Goal: Task Accomplishment & Management: Use online tool/utility

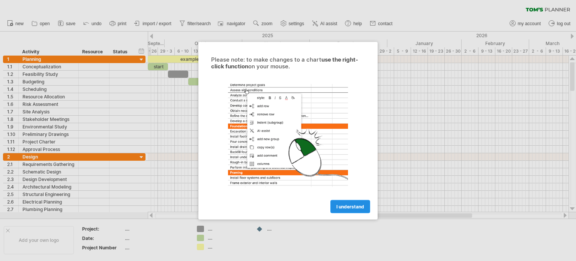
click at [355, 201] on link "I understand" at bounding box center [350, 205] width 40 height 13
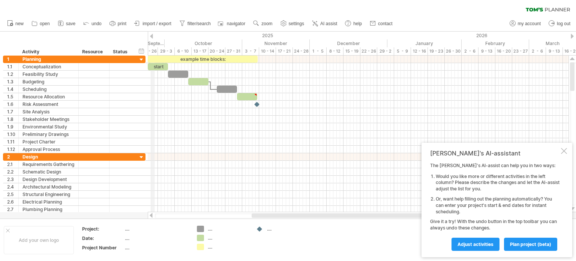
click at [157, 44] on div "September" at bounding box center [127, 43] width 74 height 8
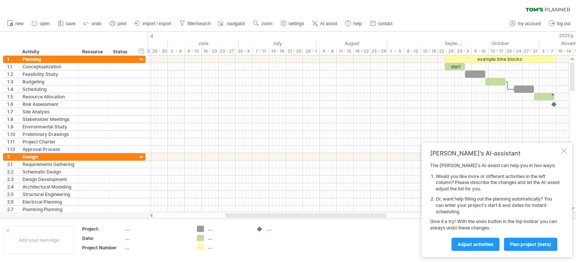
drag, startPoint x: 157, startPoint y: 43, endPoint x: 441, endPoint y: 31, distance: 284.1
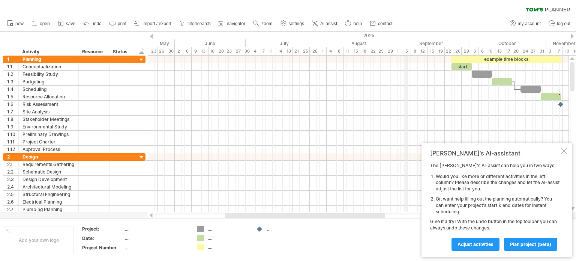
drag, startPoint x: 399, startPoint y: 45, endPoint x: 405, endPoint y: 49, distance: 7.5
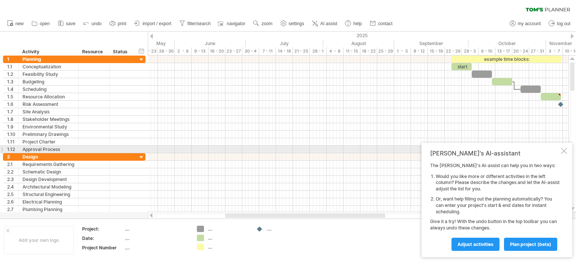
click at [563, 150] on div at bounding box center [564, 151] width 6 height 6
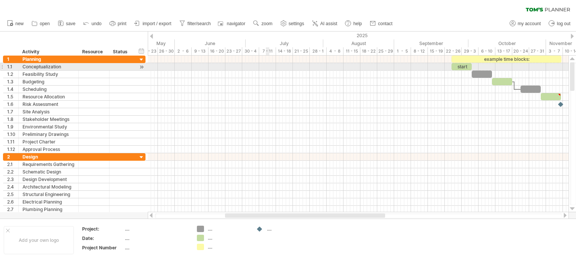
click at [267, 65] on div at bounding box center [358, 66] width 421 height 7
click at [277, 66] on div at bounding box center [358, 66] width 421 height 7
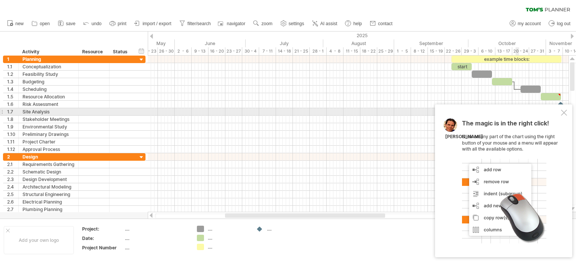
click at [561, 113] on div at bounding box center [564, 112] width 6 height 6
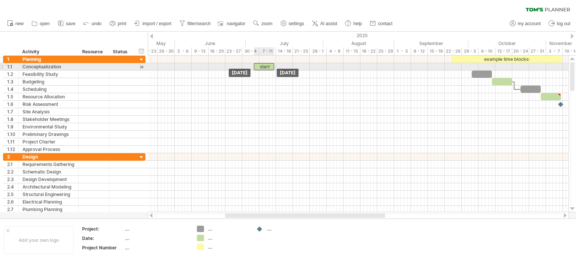
drag, startPoint x: 456, startPoint y: 66, endPoint x: 259, endPoint y: 67, distance: 196.9
click at [259, 67] on div "start" at bounding box center [264, 66] width 20 height 7
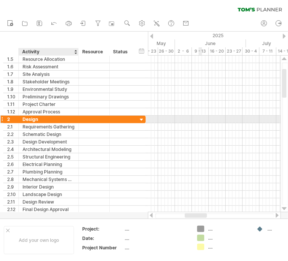
click at [30, 117] on div "Design" at bounding box center [48, 118] width 52 height 7
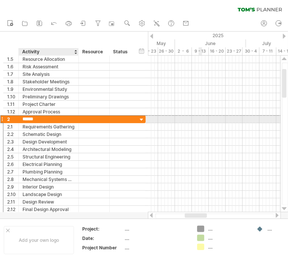
click at [30, 117] on input "******" at bounding box center [48, 118] width 52 height 7
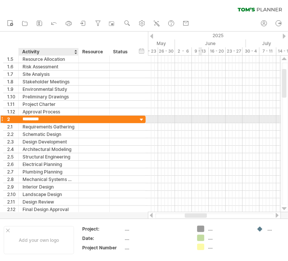
type input "**********"
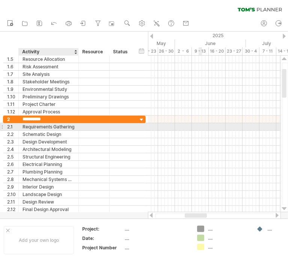
click at [43, 126] on div "Requirements Gathering" at bounding box center [48, 126] width 52 height 7
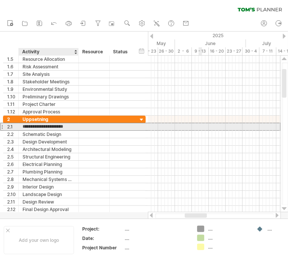
click at [43, 126] on input "**********" at bounding box center [48, 126] width 52 height 7
type input "**********"
type input "*****"
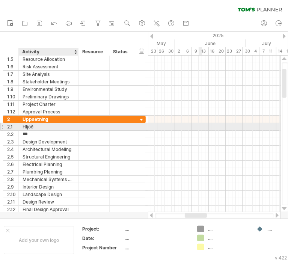
type input "****"
type input "**********"
type input "*"
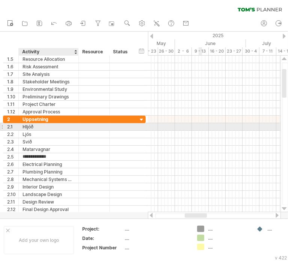
type input "**********"
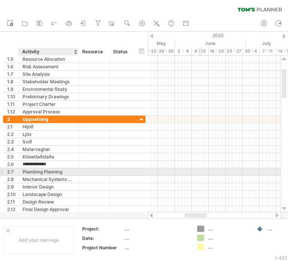
click at [46, 171] on div "Plumbing Planning" at bounding box center [48, 171] width 52 height 7
click at [0, 0] on input "**********" at bounding box center [0, 0] width 0 height 0
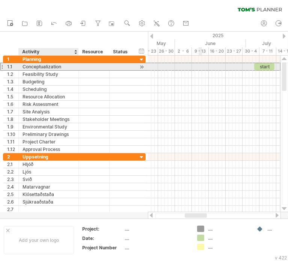
click at [46, 67] on div "Conceptualization" at bounding box center [48, 66] width 52 height 7
click at [0, 0] on input "**********" at bounding box center [0, 0] width 0 height 0
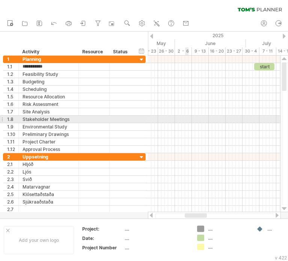
type input "**********"
type input "*"
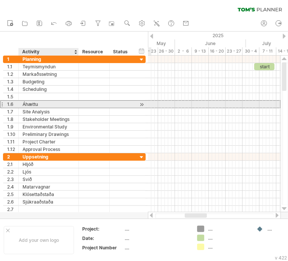
click at [54, 106] on div "Áhættu" at bounding box center [48, 103] width 52 height 7
click at [0, 0] on input "******" at bounding box center [0, 0] width 0 height 0
click at [54, 106] on input "******" at bounding box center [48, 103] width 52 height 7
click at [41, 105] on input "******" at bounding box center [48, 103] width 52 height 7
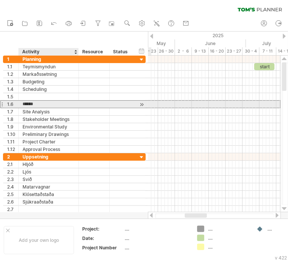
click at [41, 105] on input "******" at bounding box center [48, 103] width 52 height 7
click at [42, 105] on input "******" at bounding box center [48, 103] width 52 height 7
type input "*********"
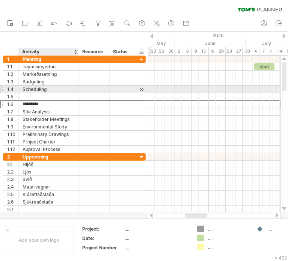
click at [42, 88] on div "Scheduling" at bounding box center [48, 88] width 52 height 7
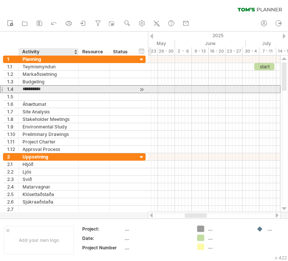
click at [42, 88] on input "**********" at bounding box center [48, 88] width 52 height 7
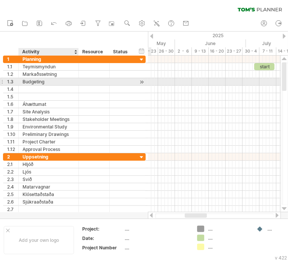
click at [45, 83] on div "Budgeting" at bounding box center [48, 81] width 52 height 7
click at [45, 83] on input "*********" at bounding box center [48, 81] width 52 height 7
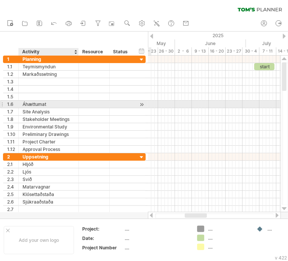
click at [43, 102] on div "Áhættumat" at bounding box center [48, 103] width 52 height 7
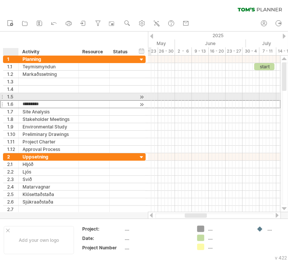
drag, startPoint x: 48, startPoint y: 103, endPoint x: 5, endPoint y: 100, distance: 42.9
click at [5, 100] on div "1.6 ********* Áhættumat" at bounding box center [74, 104] width 142 height 8
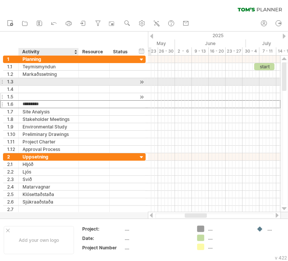
drag, startPoint x: 31, startPoint y: 104, endPoint x: 32, endPoint y: 94, distance: 9.5
click at [32, 94] on div "**********" at bounding box center [74, 103] width 142 height 97
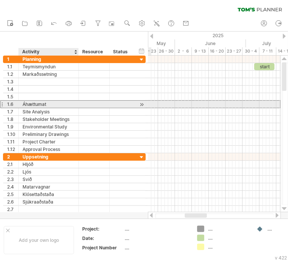
click at [43, 103] on div "Áhættumat" at bounding box center [48, 103] width 52 height 7
click at [0, 0] on input "*********" at bounding box center [0, 0] width 0 height 0
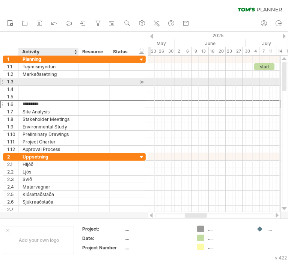
click at [32, 79] on div at bounding box center [48, 81] width 52 height 7
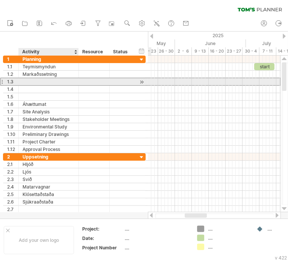
click at [32, 79] on input "text" at bounding box center [48, 81] width 52 height 7
paste input "*********"
type input "*********"
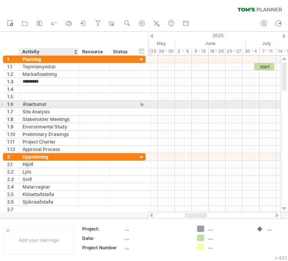
click at [49, 104] on div "Áhættumat" at bounding box center [48, 103] width 52 height 7
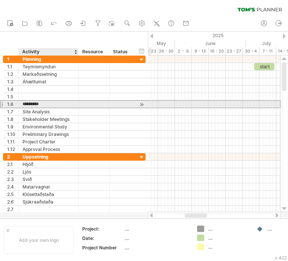
click at [49, 104] on input "*********" at bounding box center [48, 103] width 52 height 7
drag, startPoint x: 53, startPoint y: 103, endPoint x: 30, endPoint y: 103, distance: 23.3
click at [31, 102] on input "*********" at bounding box center [48, 103] width 52 height 7
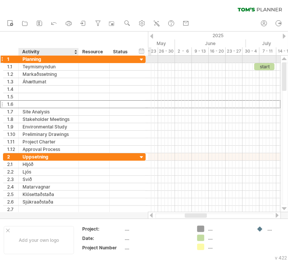
click at [36, 60] on div "Planning" at bounding box center [48, 58] width 52 height 7
click at [0, 0] on input "********" at bounding box center [0, 0] width 0 height 0
type input "**********"
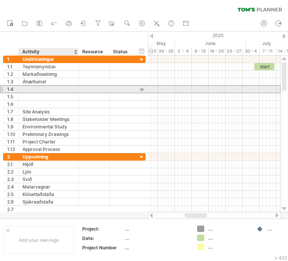
click at [57, 92] on div "**********" at bounding box center [74, 103] width 142 height 97
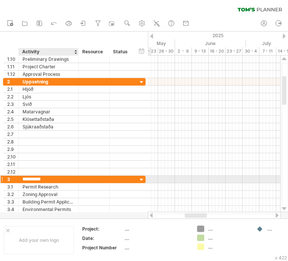
click at [39, 177] on input "**********" at bounding box center [48, 178] width 52 height 7
type input "*"
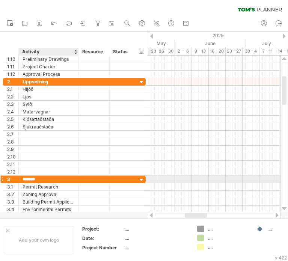
type input "********"
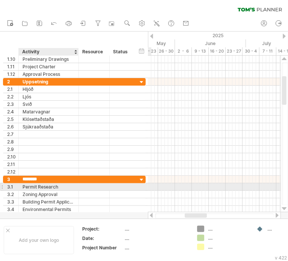
click at [32, 184] on div "Permit Research" at bounding box center [48, 186] width 52 height 7
click at [32, 184] on input "**********" at bounding box center [48, 186] width 52 height 7
type input "****"
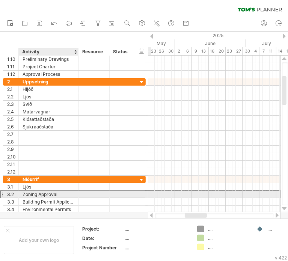
click at [52, 192] on div "Zoning Approval" at bounding box center [48, 193] width 52 height 7
click at [0, 0] on input "**********" at bounding box center [0, 0] width 0 height 0
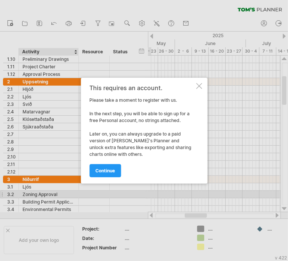
click at [198, 84] on div at bounding box center [199, 86] width 6 height 6
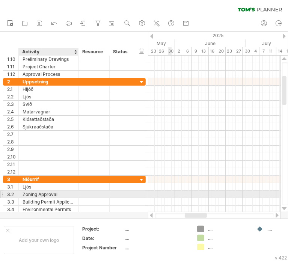
click at [27, 194] on div "Zoning Approval" at bounding box center [48, 193] width 52 height 7
click at [27, 194] on input "**********" at bounding box center [48, 193] width 52 height 7
type input "*****"
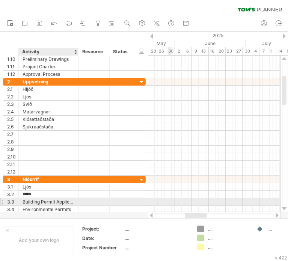
click at [39, 199] on div "Building Permit Application" at bounding box center [48, 201] width 52 height 7
click at [39, 199] on input "**********" at bounding box center [48, 201] width 52 height 7
type input "**********"
type input "****"
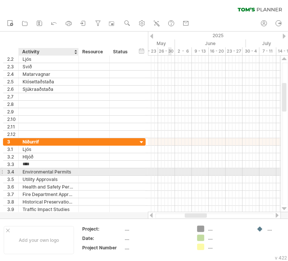
click at [28, 169] on div "Environmental Permits" at bounding box center [48, 171] width 52 height 7
click at [28, 169] on input "**********" at bounding box center [48, 171] width 52 height 7
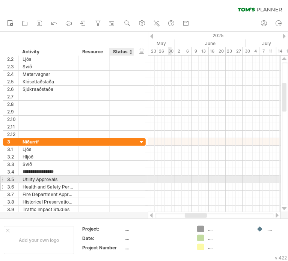
type input "**********"
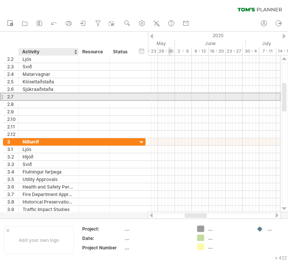
click at [39, 95] on div at bounding box center [48, 96] width 52 height 7
click at [0, 0] on input "text" at bounding box center [0, 0] width 0 height 0
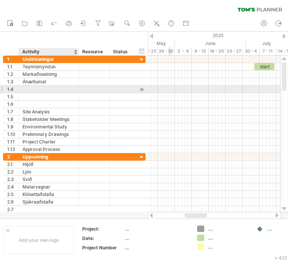
click at [38, 90] on div at bounding box center [48, 88] width 52 height 7
click at [38, 90] on input "text" at bounding box center [48, 88] width 52 height 7
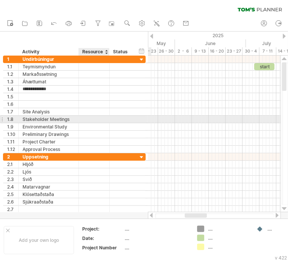
type input "**********"
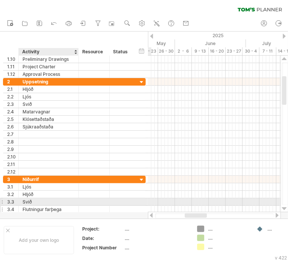
click at [37, 205] on div "Flutningur farþega" at bounding box center [48, 208] width 52 height 7
click at [37, 205] on input "**********" at bounding box center [48, 208] width 52 height 7
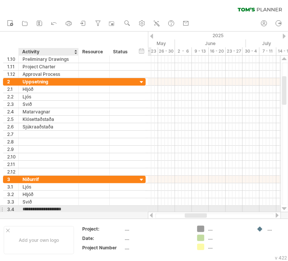
click at [66, 207] on input "**********" at bounding box center [48, 208] width 52 height 7
click at [71, 207] on input "**********" at bounding box center [48, 208] width 52 height 7
click at [73, 208] on input "**********" at bounding box center [48, 208] width 52 height 7
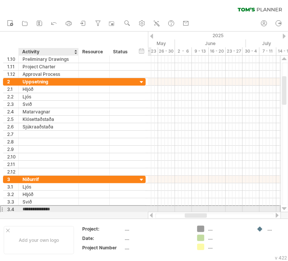
type input "**********"
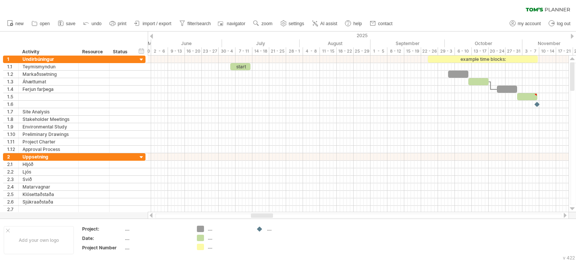
drag, startPoint x: 255, startPoint y: 214, endPoint x: 268, endPoint y: 213, distance: 13.9
click at [268, 213] on div at bounding box center [262, 215] width 22 height 4
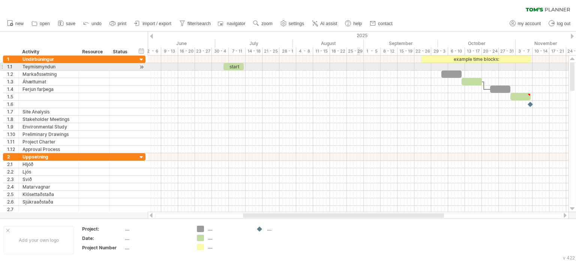
click at [360, 70] on div at bounding box center [358, 66] width 421 height 7
drag, startPoint x: 236, startPoint y: 67, endPoint x: 358, endPoint y: 69, distance: 121.9
click at [358, 69] on div "start" at bounding box center [355, 66] width 20 height 7
click at [353, 67] on div "start" at bounding box center [352, 66] width 20 height 7
click at [342, 67] on span at bounding box center [341, 66] width 3 height 7
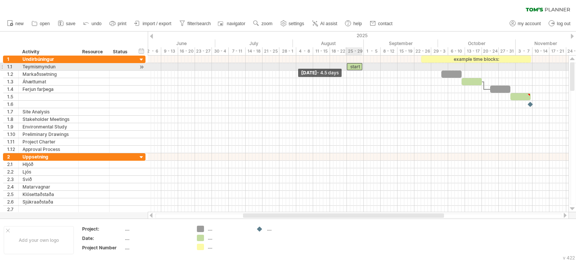
drag, startPoint x: 342, startPoint y: 67, endPoint x: 347, endPoint y: 67, distance: 4.9
click at [347, 67] on span at bounding box center [346, 66] width 3 height 7
drag, startPoint x: 361, startPoint y: 66, endPoint x: 349, endPoint y: 67, distance: 12.1
click at [349, 67] on span at bounding box center [350, 66] width 3 height 7
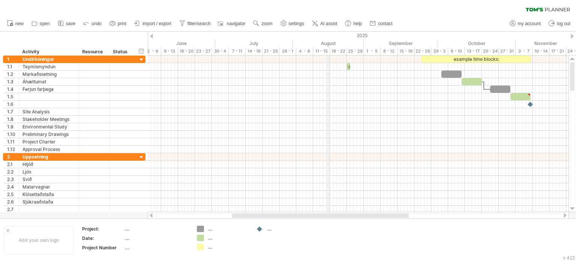
click at [328, 42] on div "August" at bounding box center [328, 43] width 71 height 8
click at [265, 25] on span "zoom" at bounding box center [266, 23] width 11 height 5
click at [291, 36] on div "Month" at bounding box center [290, 35] width 42 height 12
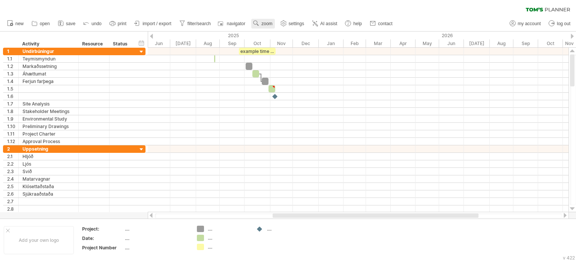
click at [264, 22] on span "zoom" at bounding box center [266, 23] width 11 height 5
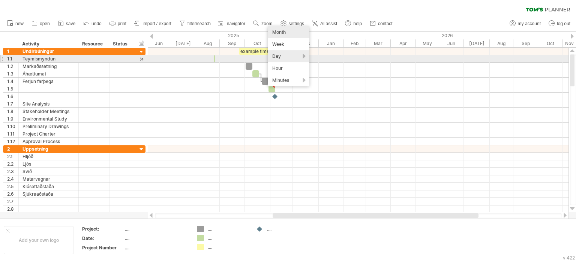
click at [285, 59] on div "Day" at bounding box center [289, 56] width 42 height 12
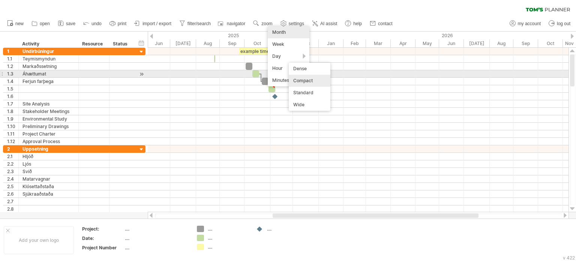
click at [308, 79] on div "Compact" at bounding box center [310, 81] width 42 height 12
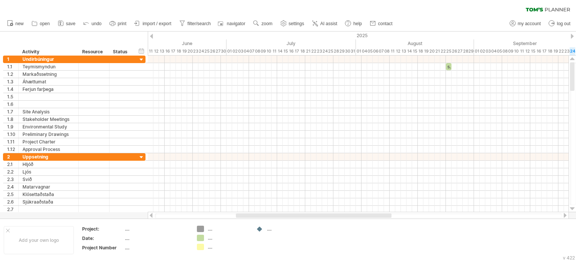
drag, startPoint x: 311, startPoint y: 216, endPoint x: 328, endPoint y: 214, distance: 17.7
click at [328, 214] on div at bounding box center [314, 215] width 156 height 4
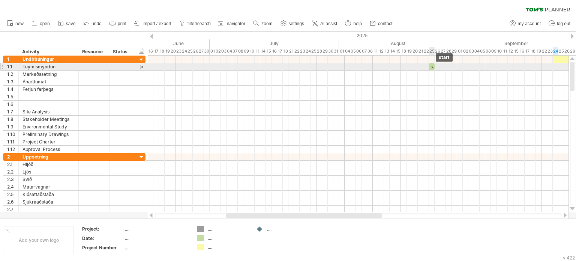
click at [433, 66] on span at bounding box center [434, 66] width 3 height 7
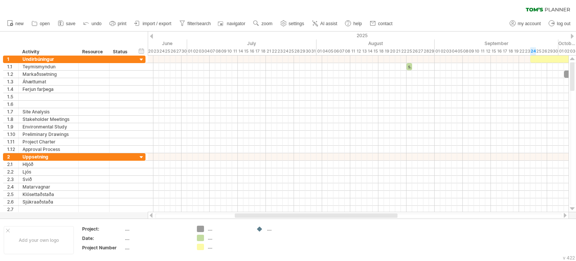
drag, startPoint x: 369, startPoint y: 214, endPoint x: 378, endPoint y: 215, distance: 8.7
click at [378, 215] on div at bounding box center [316, 215] width 163 height 4
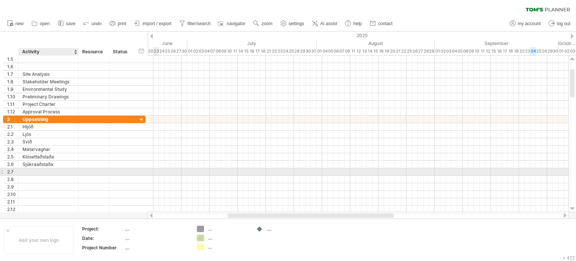
click at [36, 171] on div at bounding box center [48, 171] width 52 height 7
click at [36, 171] on input "text" at bounding box center [48, 171] width 52 height 7
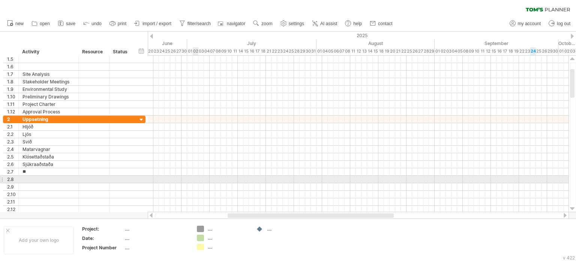
type input "*"
type input "*********"
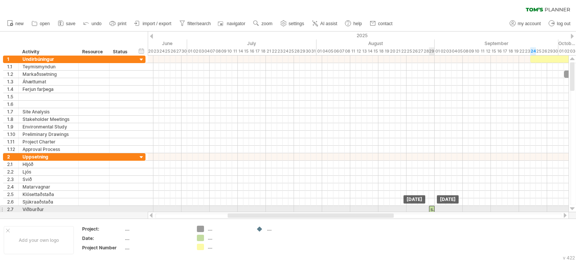
drag, startPoint x: 409, startPoint y: 66, endPoint x: 432, endPoint y: 209, distance: 144.6
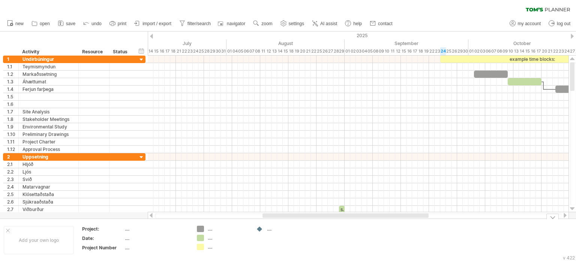
drag, startPoint x: 379, startPoint y: 217, endPoint x: 413, endPoint y: 223, distance: 34.8
click at [413, 224] on div "Trying to reach [DOMAIN_NAME] Connected again... 0% clear filter new 1" at bounding box center [288, 130] width 576 height 261
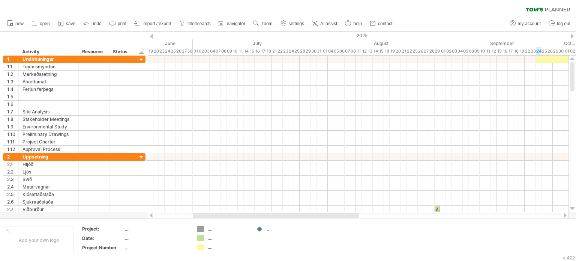
drag, startPoint x: 382, startPoint y: 216, endPoint x: 343, endPoint y: 217, distance: 39.8
click at [343, 217] on div at bounding box center [276, 215] width 166 height 4
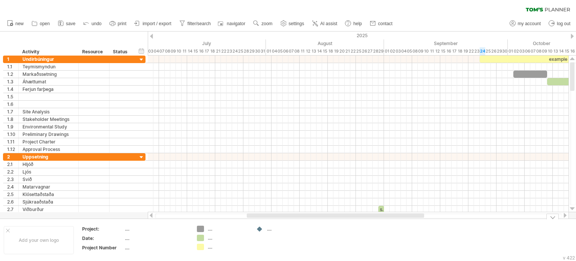
drag, startPoint x: 396, startPoint y: 214, endPoint x: 427, endPoint y: 217, distance: 30.9
click at [427, 219] on div "Trying to reach [DOMAIN_NAME] Connected again... 0% clear filter new 1" at bounding box center [288, 130] width 576 height 261
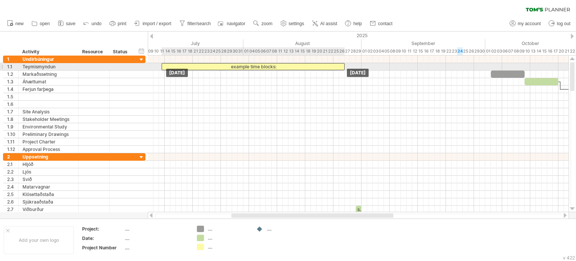
drag, startPoint x: 497, startPoint y: 59, endPoint x: 197, endPoint y: 68, distance: 300.1
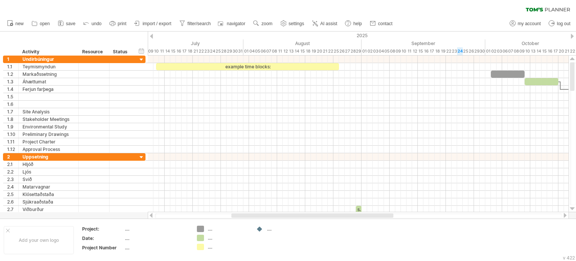
drag, startPoint x: 267, startPoint y: 212, endPoint x: 246, endPoint y: 214, distance: 21.1
click at [246, 214] on div at bounding box center [358, 214] width 421 height 7
drag, startPoint x: 249, startPoint y: 217, endPoint x: 234, endPoint y: 217, distance: 15.4
click at [234, 217] on div at bounding box center [358, 215] width 407 height 5
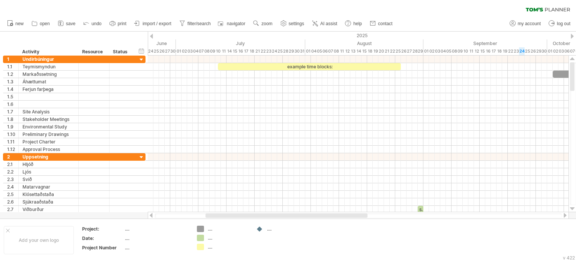
drag, startPoint x: 242, startPoint y: 215, endPoint x: 210, endPoint y: 214, distance: 31.5
click at [210, 214] on div at bounding box center [286, 215] width 162 height 4
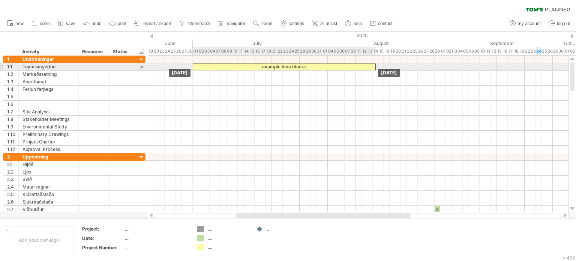
drag, startPoint x: 260, startPoint y: 67, endPoint x: 217, endPoint y: 69, distance: 42.8
click at [217, 69] on div "example time blocks:" at bounding box center [284, 66] width 183 height 7
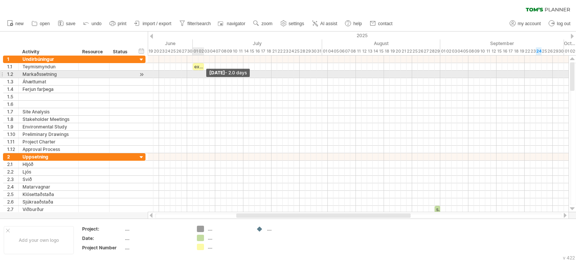
drag, startPoint x: 375, startPoint y: 65, endPoint x: 203, endPoint y: 76, distance: 172.5
click at [203, 76] on div "example time blocks: start [DATE] - 2.0 days [DATE]" at bounding box center [358, 133] width 421 height 156
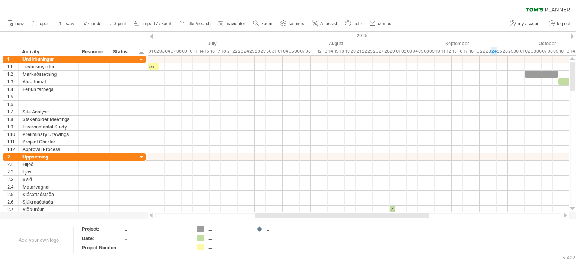
drag, startPoint x: 312, startPoint y: 216, endPoint x: 345, endPoint y: 216, distance: 33.0
click at [345, 216] on div at bounding box center [342, 215] width 174 height 4
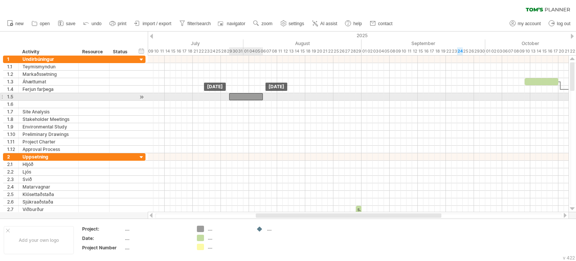
drag, startPoint x: 502, startPoint y: 74, endPoint x: 236, endPoint y: 97, distance: 266.5
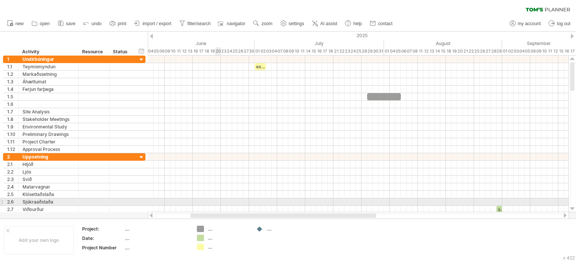
drag, startPoint x: 285, startPoint y: 214, endPoint x: 220, endPoint y: 205, distance: 65.9
click at [220, 205] on div "Trying to reach [DOMAIN_NAME] Connected again... 0% clear filter new 1" at bounding box center [288, 130] width 576 height 261
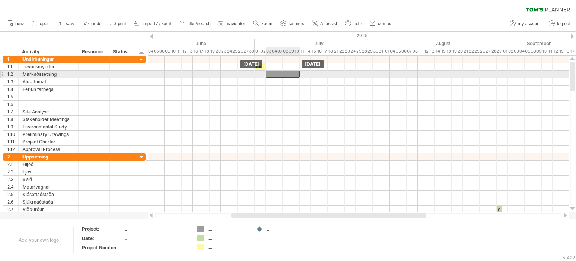
drag, startPoint x: 378, startPoint y: 96, endPoint x: 276, endPoint y: 74, distance: 104.2
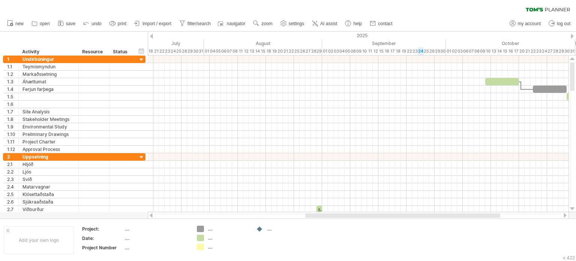
drag, startPoint x: 337, startPoint y: 214, endPoint x: 412, endPoint y: 212, distance: 74.7
click at [412, 212] on div at bounding box center [358, 214] width 421 height 7
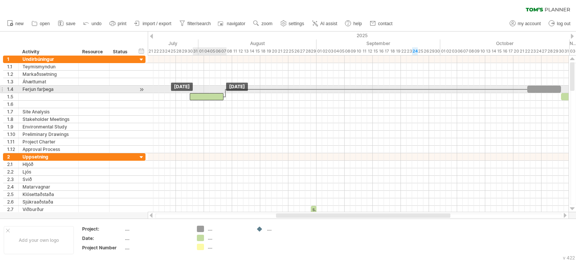
drag, startPoint x: 485, startPoint y: 80, endPoint x: 190, endPoint y: 89, distance: 294.5
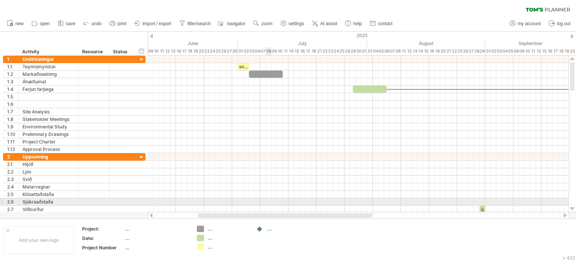
drag, startPoint x: 345, startPoint y: 213, endPoint x: 263, endPoint y: 200, distance: 82.7
click at [261, 204] on div "Trying to reach [DOMAIN_NAME] Connected again... 0% clear filter new 1" at bounding box center [288, 130] width 576 height 261
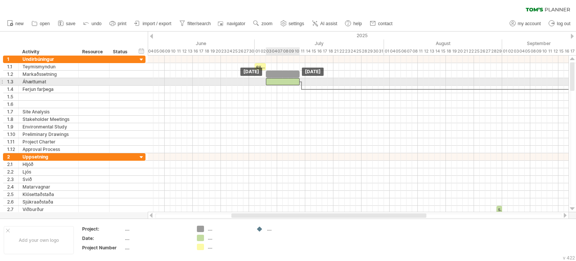
drag, startPoint x: 375, startPoint y: 88, endPoint x: 270, endPoint y: 82, distance: 104.8
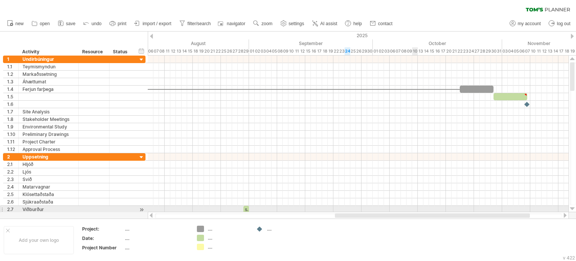
drag, startPoint x: 313, startPoint y: 214, endPoint x: 417, endPoint y: 208, distance: 103.7
click at [417, 208] on div "Trying to reach [DOMAIN_NAME] Connected again... 0% clear filter new 1" at bounding box center [288, 130] width 576 height 261
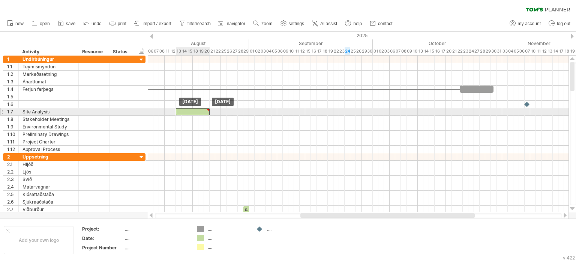
drag, startPoint x: 507, startPoint y: 96, endPoint x: 190, endPoint y: 111, distance: 316.5
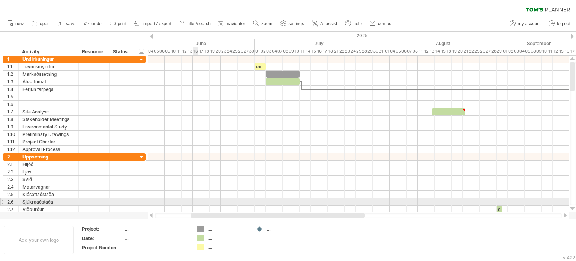
drag, startPoint x: 306, startPoint y: 214, endPoint x: 196, endPoint y: 201, distance: 110.6
click at [196, 201] on div "Trying to reach [DOMAIN_NAME] Connected again... 0% clear filter new 1" at bounding box center [288, 130] width 576 height 261
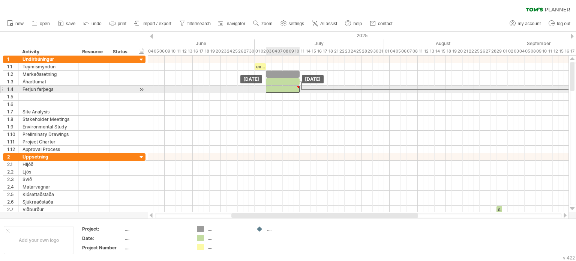
drag, startPoint x: 437, startPoint y: 110, endPoint x: 272, endPoint y: 87, distance: 166.3
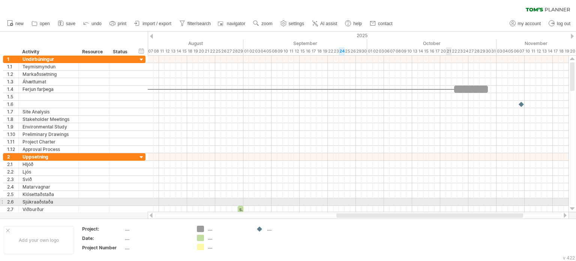
drag, startPoint x: 345, startPoint y: 216, endPoint x: 456, endPoint y: 199, distance: 112.2
click at [456, 199] on div "Trying to reach [DOMAIN_NAME] Connected again... 0% clear filter new 1" at bounding box center [288, 130] width 576 height 261
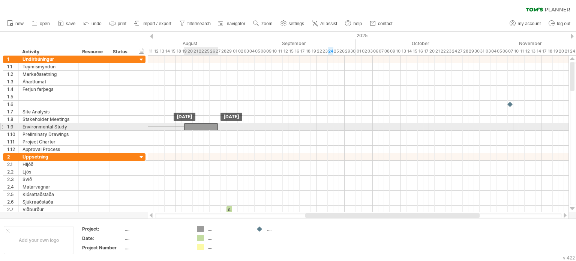
drag, startPoint x: 454, startPoint y: 93, endPoint x: 205, endPoint y: 127, distance: 251.4
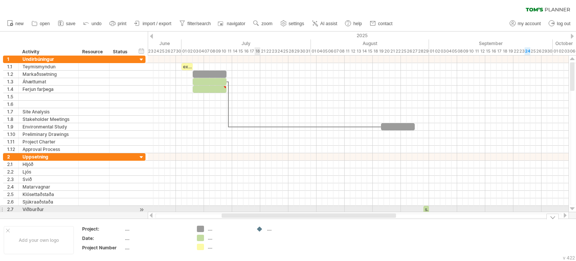
drag, startPoint x: 338, startPoint y: 217, endPoint x: 232, endPoint y: 202, distance: 107.2
click at [232, 202] on div "Trying to reach [DOMAIN_NAME] Connected again... 0% clear filter new 1" at bounding box center [288, 130] width 576 height 261
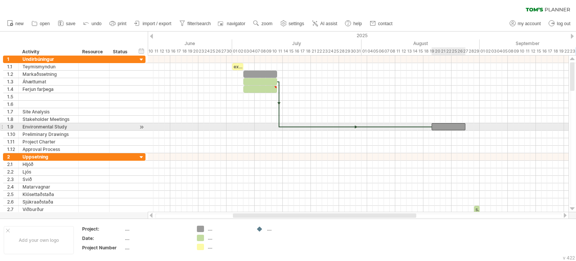
click at [445, 126] on div at bounding box center [449, 126] width 34 height 7
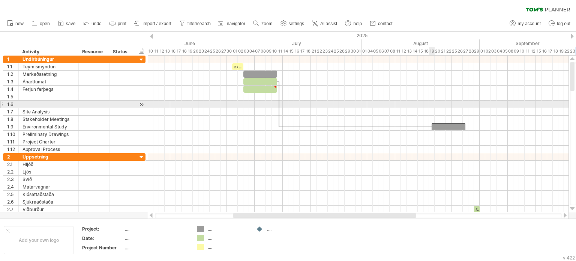
click at [425, 99] on div at bounding box center [358, 96] width 421 height 7
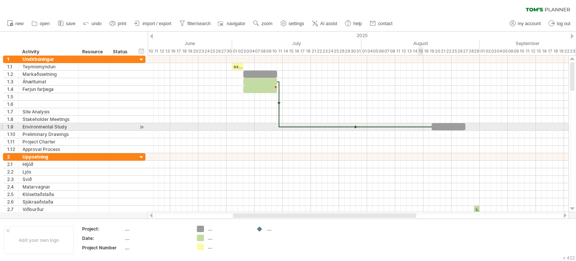
click at [423, 128] on div "example time blocks: start [DATE] [DATE]" at bounding box center [358, 133] width 421 height 156
click at [427, 125] on div at bounding box center [358, 126] width 421 height 7
click at [427, 126] on div at bounding box center [355, 127] width 153 height 2
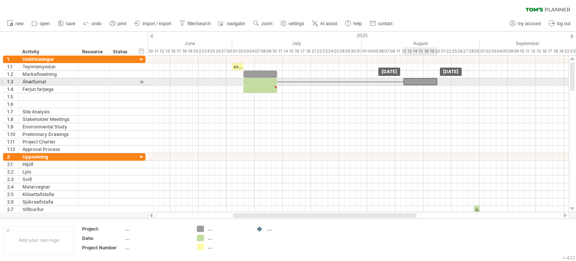
drag, startPoint x: 438, startPoint y: 119, endPoint x: 409, endPoint y: 79, distance: 49.1
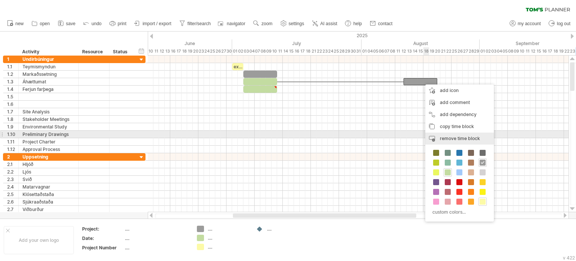
click at [444, 137] on span "remove time block" at bounding box center [460, 138] width 40 height 6
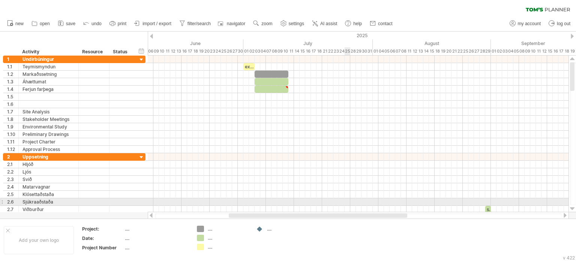
drag, startPoint x: 350, startPoint y: 214, endPoint x: 324, endPoint y: 193, distance: 33.4
click at [324, 194] on div "Trying to reach [DOMAIN_NAME] Connected again... 0% clear filter new 1" at bounding box center [288, 130] width 576 height 261
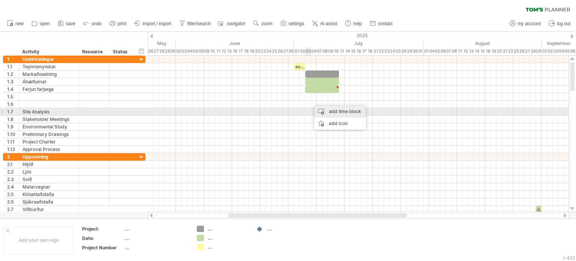
click at [345, 113] on div "add time block" at bounding box center [340, 111] width 52 height 12
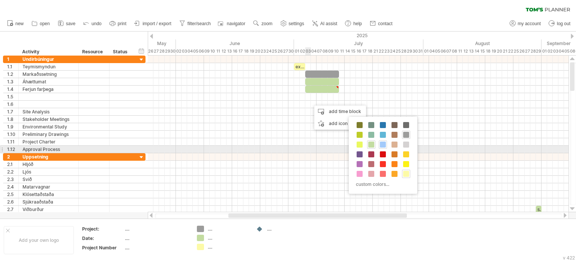
click at [381, 145] on span at bounding box center [383, 144] width 6 height 6
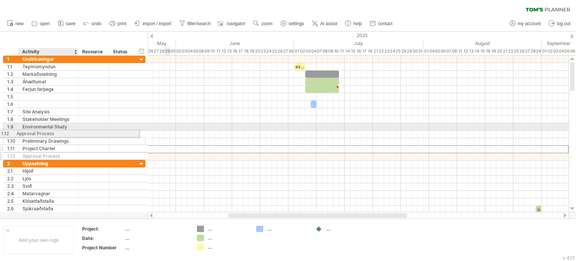
drag, startPoint x: 69, startPoint y: 148, endPoint x: 58, endPoint y: 138, distance: 14.8
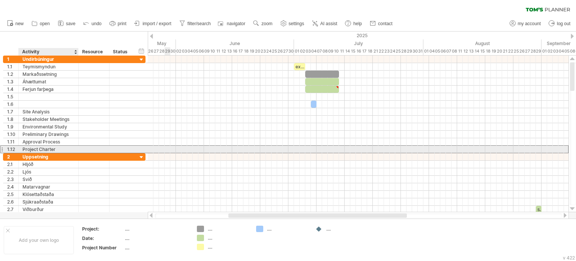
click at [33, 148] on div "Project Charter" at bounding box center [48, 148] width 52 height 7
type input "**********"
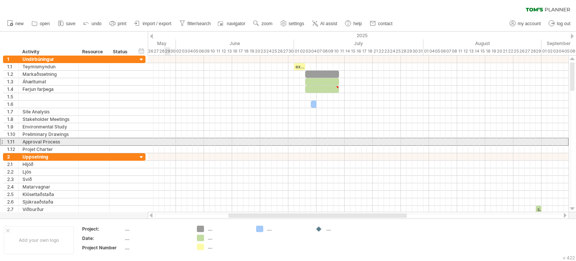
click at [1, 141] on div at bounding box center [1, 142] width 3 height 8
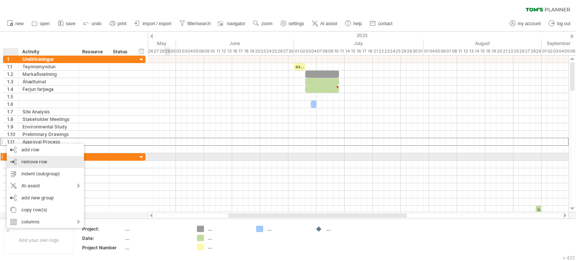
click at [36, 160] on span "remove row" at bounding box center [34, 162] width 26 height 6
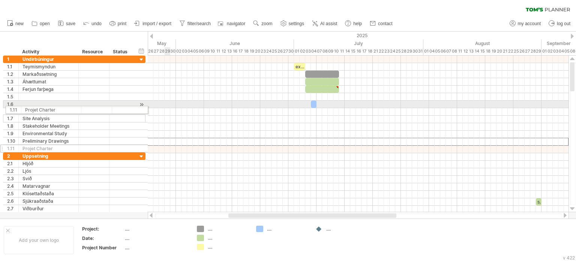
drag, startPoint x: 4, startPoint y: 138, endPoint x: 5, endPoint y: 109, distance: 28.9
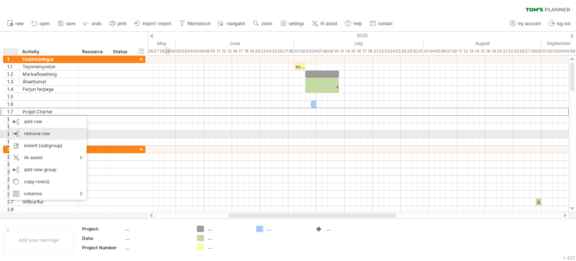
click at [37, 131] on span "remove row" at bounding box center [37, 133] width 26 height 6
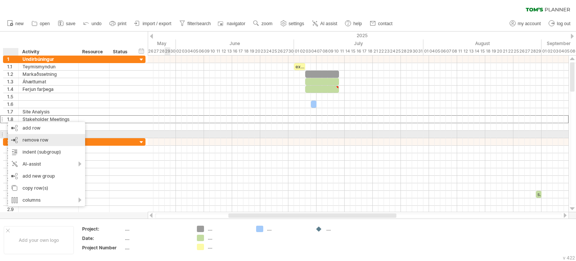
click at [27, 138] on span "remove row" at bounding box center [35, 140] width 26 height 6
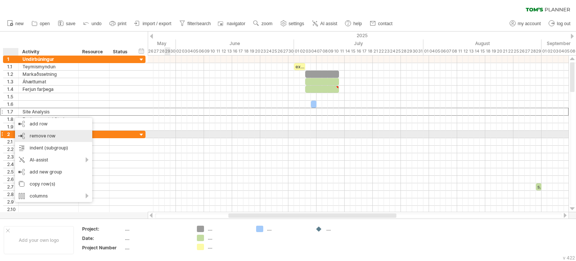
click at [33, 138] on span "remove row" at bounding box center [43, 136] width 26 height 6
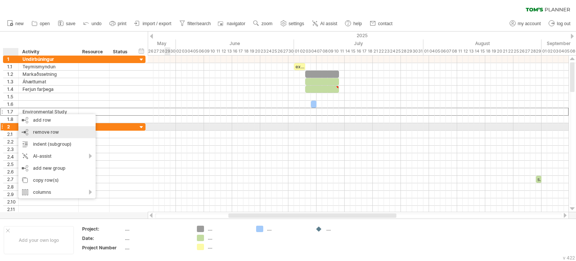
click at [36, 129] on span "remove row" at bounding box center [46, 132] width 26 height 6
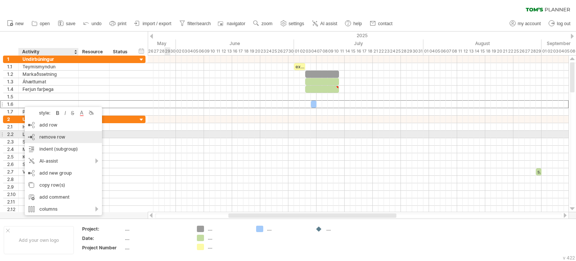
click at [46, 138] on span "remove row" at bounding box center [52, 137] width 26 height 6
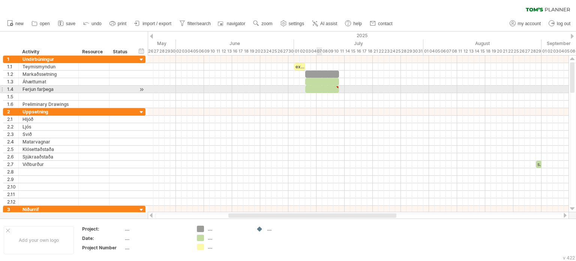
type textarea "**********"
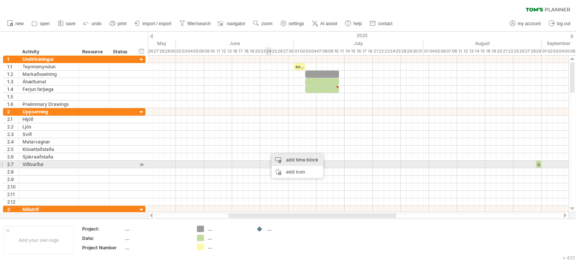
click at [309, 160] on div "add time block" at bounding box center [297, 160] width 52 height 12
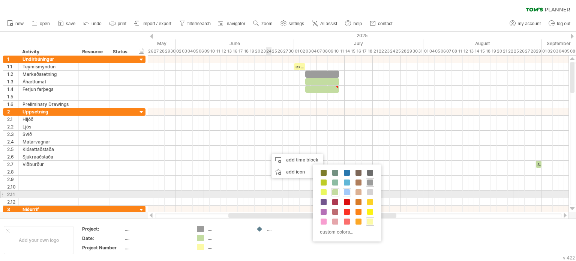
click at [346, 193] on span at bounding box center [347, 192] width 6 height 6
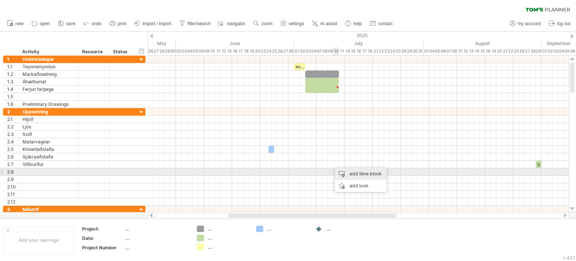
click at [360, 171] on div "add time block" at bounding box center [361, 174] width 52 height 12
click at [380, 175] on div "add time block" at bounding box center [385, 175] width 52 height 12
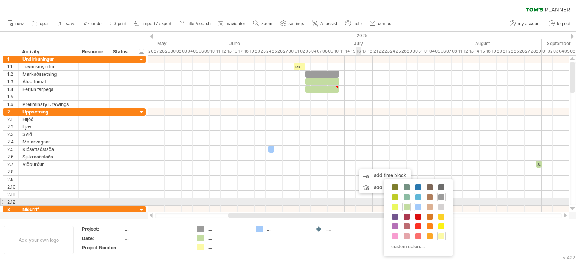
click at [416, 198] on span at bounding box center [418, 197] width 6 height 6
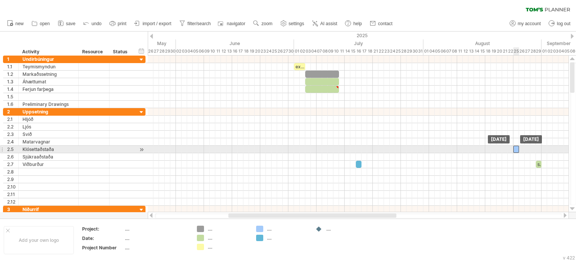
drag, startPoint x: 270, startPoint y: 148, endPoint x: 516, endPoint y: 150, distance: 245.6
click at [516, 150] on div at bounding box center [516, 148] width 6 height 7
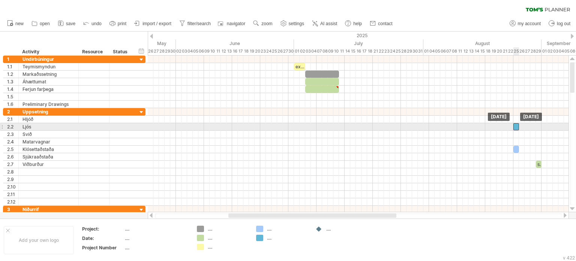
drag, startPoint x: 358, startPoint y: 163, endPoint x: 517, endPoint y: 128, distance: 162.5
drag, startPoint x: 518, startPoint y: 126, endPoint x: 523, endPoint y: 127, distance: 5.3
click at [523, 127] on span at bounding box center [524, 126] width 3 height 7
click at [517, 126] on div at bounding box center [518, 126] width 11 height 7
drag, startPoint x: 496, startPoint y: 135, endPoint x: 313, endPoint y: 67, distance: 195.7
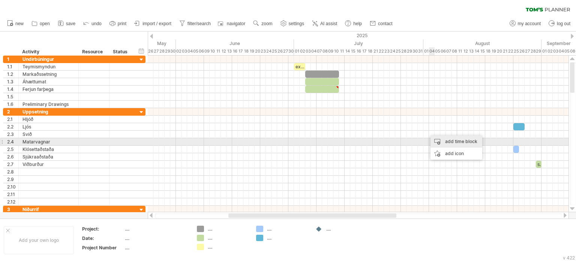
click at [450, 144] on div "add time block" at bounding box center [456, 141] width 52 height 12
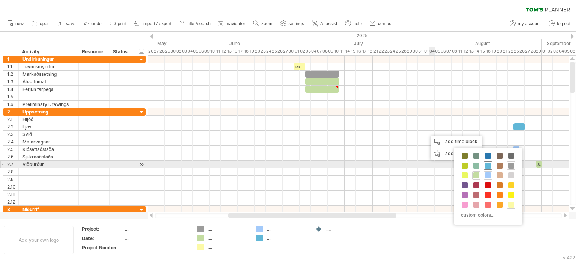
click at [484, 167] on div at bounding box center [488, 165] width 8 height 8
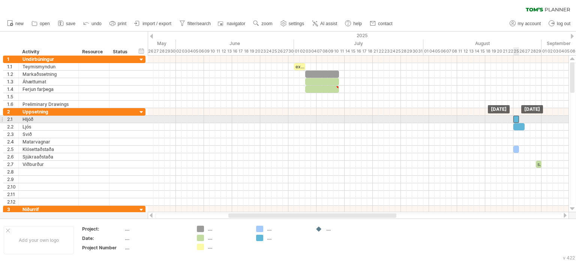
drag, startPoint x: 427, startPoint y: 133, endPoint x: 514, endPoint y: 117, distance: 87.7
drag, startPoint x: 518, startPoint y: 117, endPoint x: 522, endPoint y: 120, distance: 5.0
click at [525, 118] on span at bounding box center [524, 118] width 3 height 7
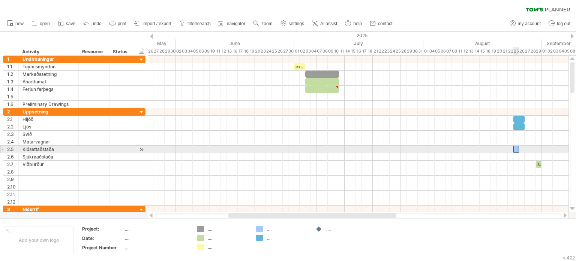
click at [517, 148] on div at bounding box center [516, 148] width 6 height 7
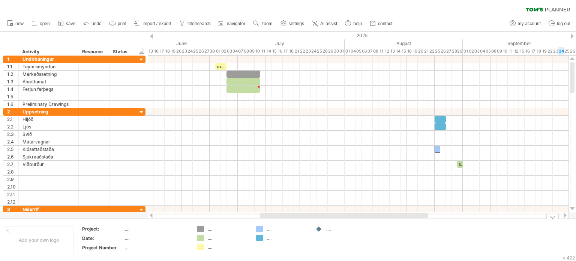
drag, startPoint x: 390, startPoint y: 215, endPoint x: 421, endPoint y: 219, distance: 31.0
click at [422, 220] on div "Trying to reach [DOMAIN_NAME] Connected again... 0% clear filter new 1" at bounding box center [288, 130] width 576 height 261
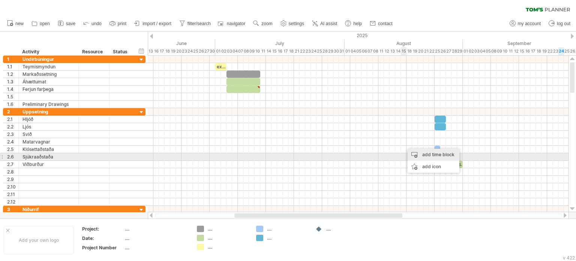
click at [433, 154] on div "add time block" at bounding box center [434, 154] width 52 height 12
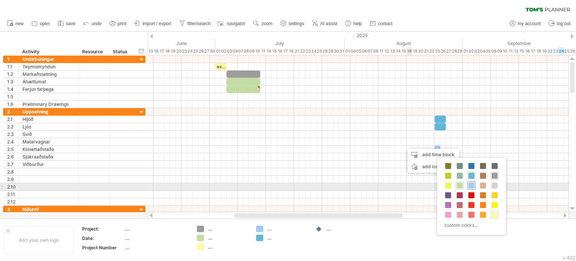
click at [470, 184] on span at bounding box center [471, 185] width 6 height 6
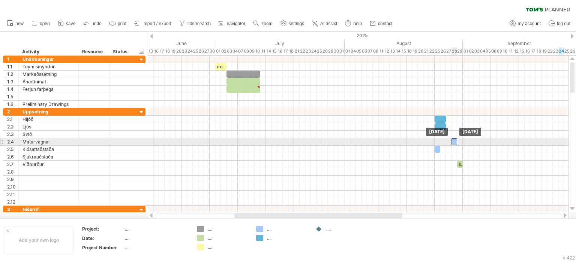
drag, startPoint x: 405, startPoint y: 148, endPoint x: 453, endPoint y: 144, distance: 48.2
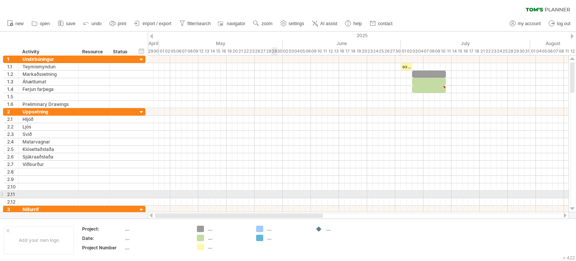
drag, startPoint x: 398, startPoint y: 216, endPoint x: 276, endPoint y: 194, distance: 124.5
click at [275, 194] on div "Trying to reach [DOMAIN_NAME] Connected again... 0% clear filter new 1" at bounding box center [288, 130] width 576 height 261
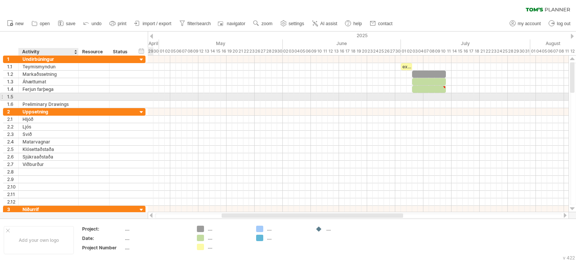
click at [57, 98] on div at bounding box center [48, 96] width 52 height 7
click at [57, 98] on input "text" at bounding box center [48, 96] width 52 height 7
type input "*"
type input "**********"
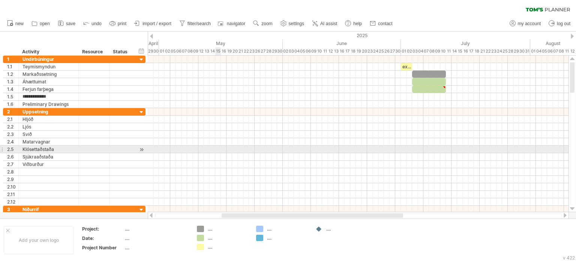
click at [217, 148] on div at bounding box center [358, 148] width 421 height 7
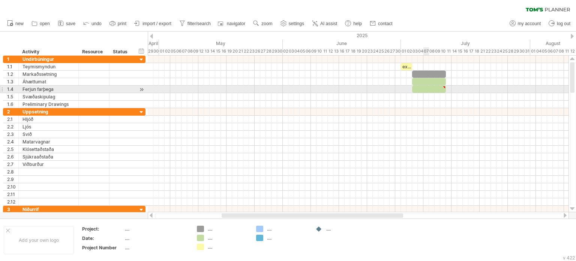
click at [426, 91] on div at bounding box center [429, 88] width 34 height 7
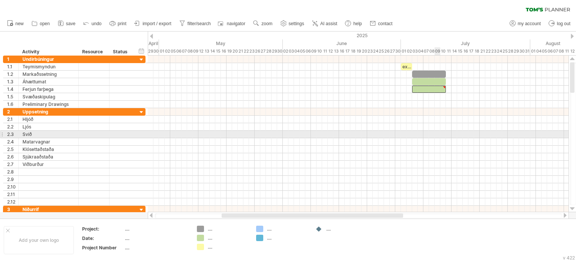
click at [435, 135] on div at bounding box center [358, 133] width 421 height 7
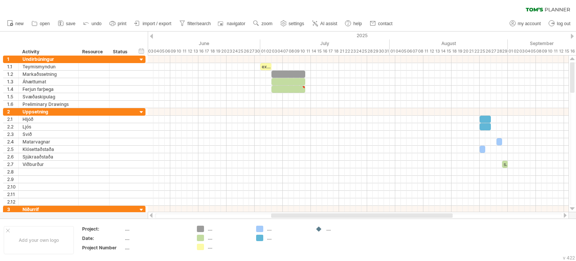
drag, startPoint x: 362, startPoint y: 215, endPoint x: 409, endPoint y: 217, distance: 47.3
click at [409, 217] on div at bounding box center [358, 215] width 407 height 5
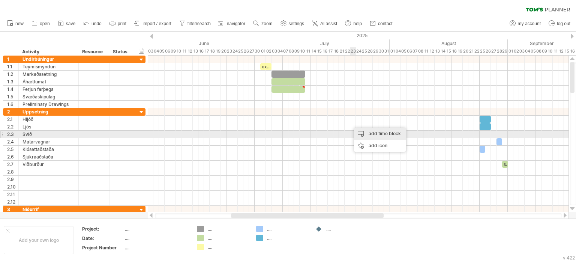
click at [384, 135] on div "add time block" at bounding box center [380, 133] width 52 height 12
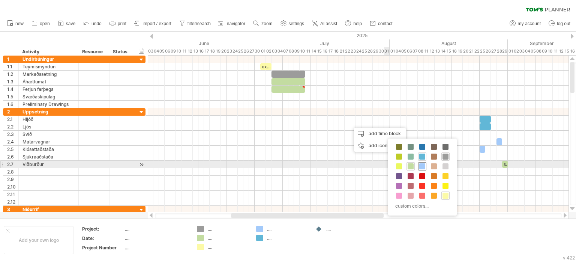
click at [421, 166] on span at bounding box center [422, 166] width 6 height 6
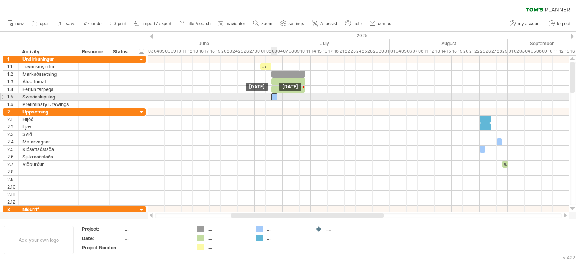
drag, startPoint x: 353, startPoint y: 126, endPoint x: 274, endPoint y: 96, distance: 84.9
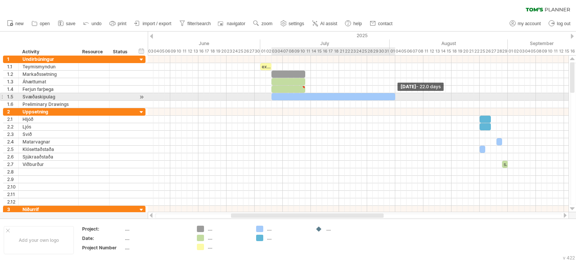
drag, startPoint x: 277, startPoint y: 96, endPoint x: 394, endPoint y: 99, distance: 117.4
click at [394, 99] on span at bounding box center [395, 96] width 3 height 7
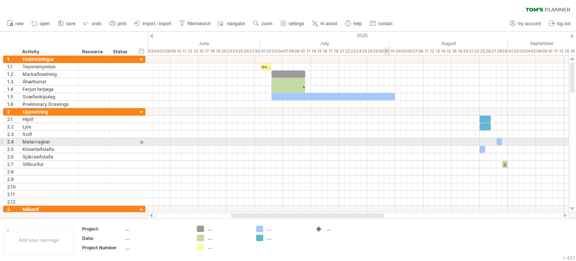
click at [384, 143] on div at bounding box center [358, 141] width 421 height 7
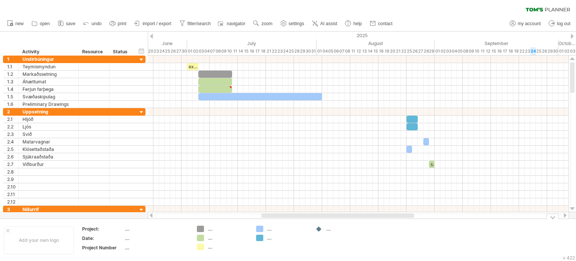
drag, startPoint x: 315, startPoint y: 216, endPoint x: 345, endPoint y: 219, distance: 30.5
click at [345, 219] on div "Trying to reach [DOMAIN_NAME] Connected again... 0% clear filter new 1" at bounding box center [288, 130] width 576 height 261
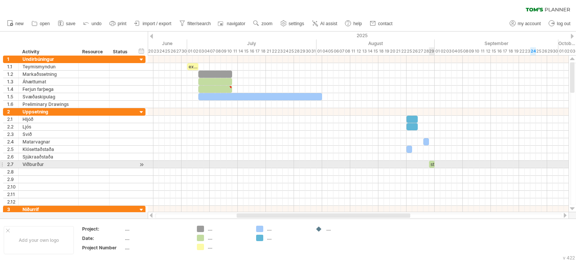
click at [431, 162] on div "start" at bounding box center [432, 163] width 6 height 7
click at [433, 163] on span at bounding box center [434, 163] width 3 height 7
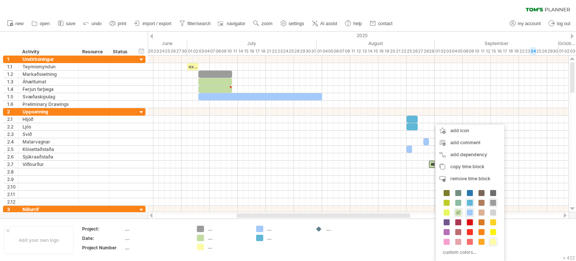
click at [469, 223] on span at bounding box center [470, 222] width 6 height 6
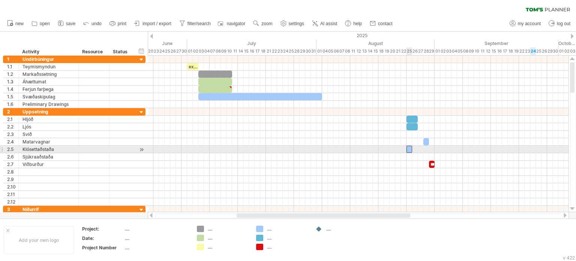
click at [409, 147] on div at bounding box center [409, 148] width 6 height 7
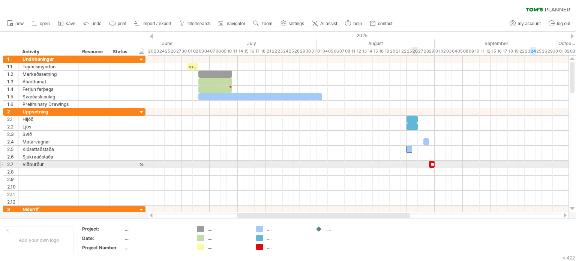
paste div
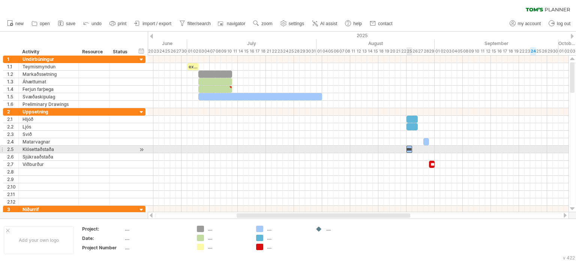
click at [409, 148] on div "*********" at bounding box center [409, 148] width 6 height 7
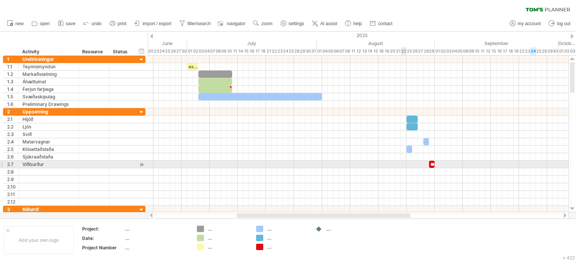
scroll to position [0, 0]
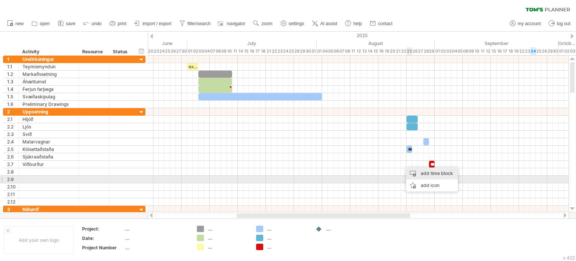
click at [431, 173] on div "add time block" at bounding box center [432, 173] width 52 height 12
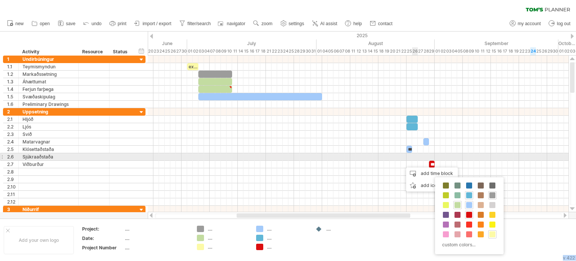
drag, startPoint x: 469, startPoint y: 205, endPoint x: 417, endPoint y: 157, distance: 70.3
click at [417, 157] on body "progress(100%) Trying to reach [DOMAIN_NAME] Connected again... 0% clear filter…" at bounding box center [288, 131] width 576 height 262
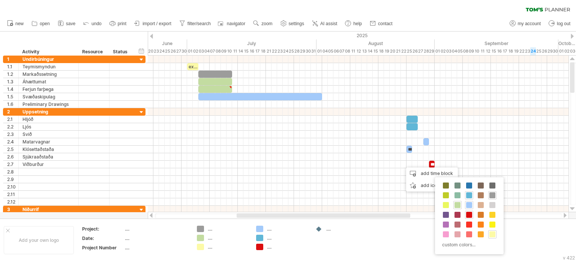
click at [496, 222] on div "custom colors..." at bounding box center [469, 215] width 69 height 77
click at [490, 223] on span at bounding box center [492, 224] width 6 height 6
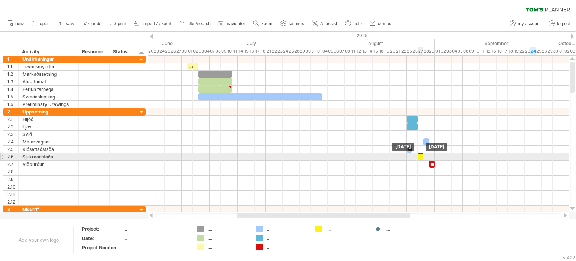
drag, startPoint x: 406, startPoint y: 163, endPoint x: 421, endPoint y: 156, distance: 16.3
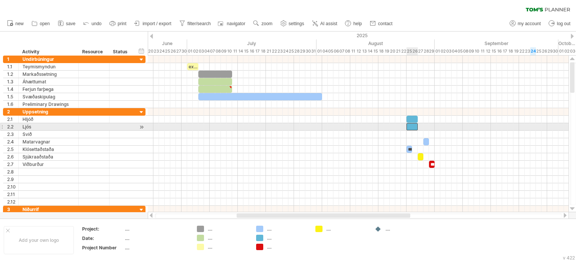
click at [412, 127] on div at bounding box center [411, 126] width 11 height 7
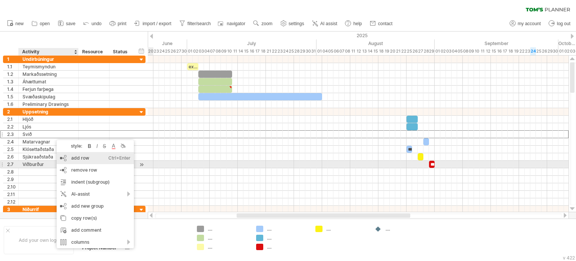
click at [73, 160] on div "add row Ctrl+Enter Cmd+Enter" at bounding box center [95, 158] width 77 height 12
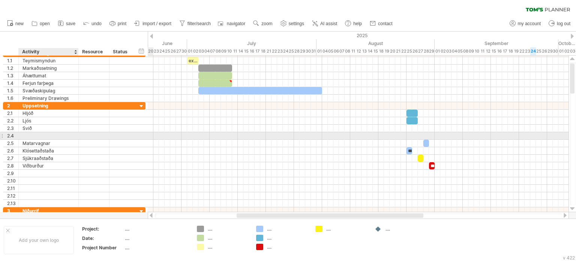
click at [58, 135] on div at bounding box center [48, 135] width 52 height 7
type input "*****"
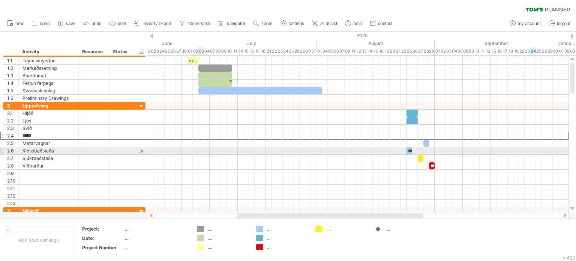
click at [200, 150] on div at bounding box center [358, 150] width 421 height 7
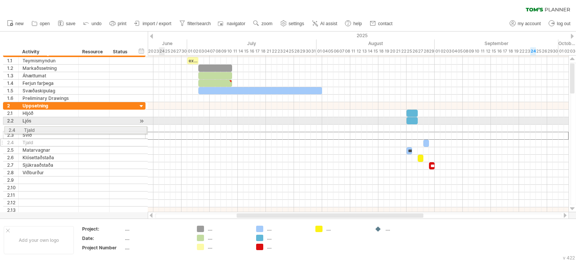
drag, startPoint x: 5, startPoint y: 135, endPoint x: 4, endPoint y: 129, distance: 6.0
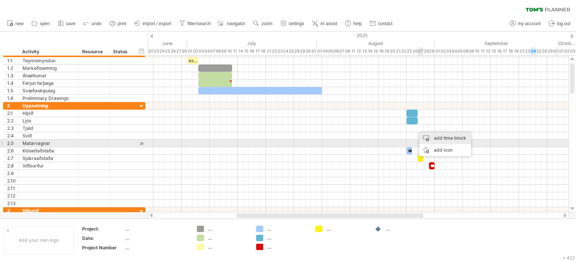
click at [451, 140] on div "add time block" at bounding box center [445, 138] width 52 height 12
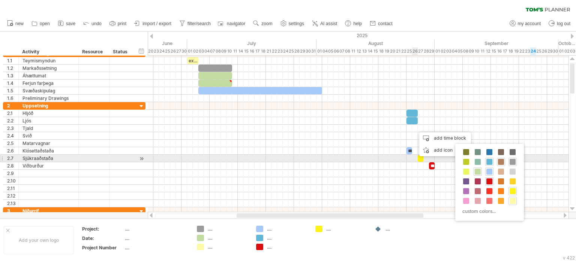
click at [501, 161] on span at bounding box center [501, 162] width 6 height 6
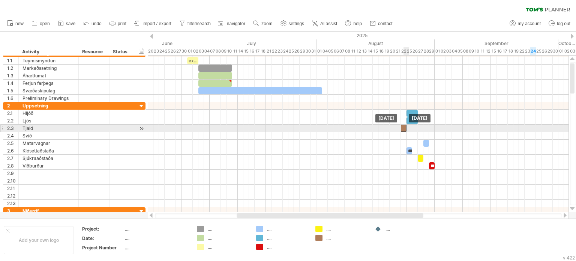
drag, startPoint x: 418, startPoint y: 127, endPoint x: 405, endPoint y: 127, distance: 12.8
click at [405, 127] on div at bounding box center [404, 127] width 6 height 7
click at [409, 126] on span at bounding box center [409, 127] width 3 height 7
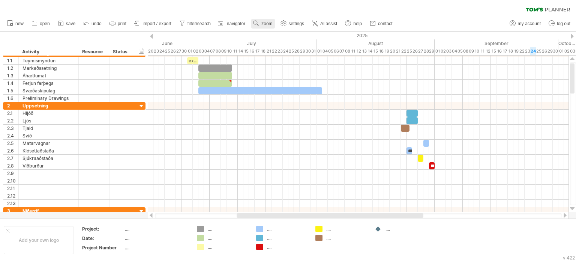
click at [266, 24] on span "zoom" at bounding box center [266, 23] width 11 height 5
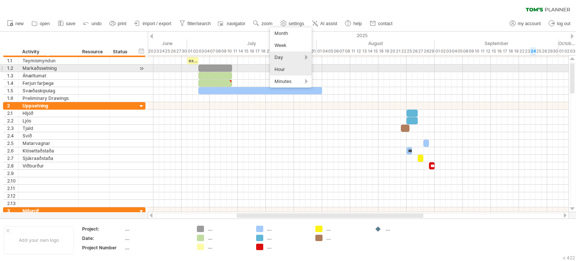
click at [298, 71] on div "Hour" at bounding box center [291, 69] width 42 height 12
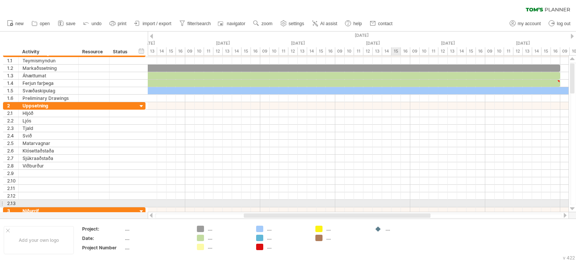
drag, startPoint x: 323, startPoint y: 215, endPoint x: 391, endPoint y: 202, distance: 69.4
click at [393, 202] on div "Trying to reach [DOMAIN_NAME] Connected again... 0% clear filter new 1" at bounding box center [288, 130] width 576 height 261
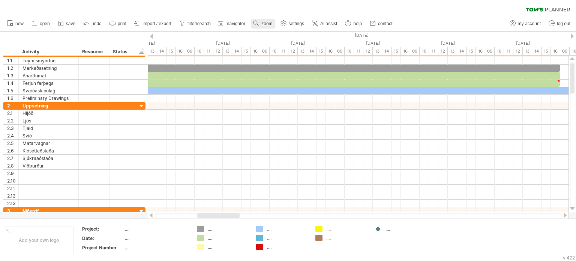
click at [264, 22] on span "zoom" at bounding box center [266, 23] width 11 height 5
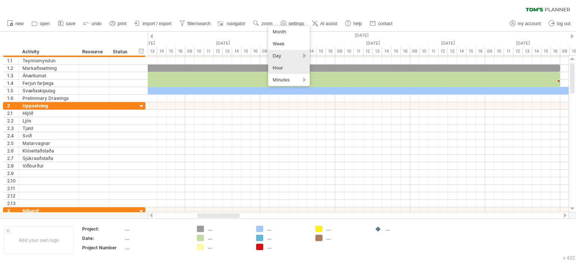
click at [306, 55] on div "Day" at bounding box center [289, 56] width 42 height 12
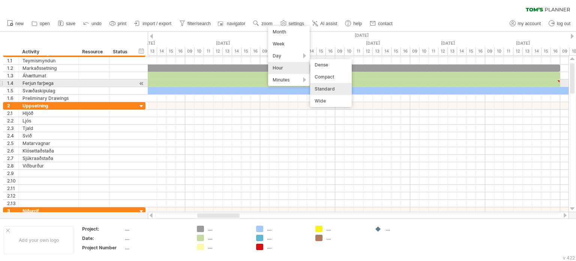
click at [328, 84] on div "Standard" at bounding box center [331, 89] width 42 height 12
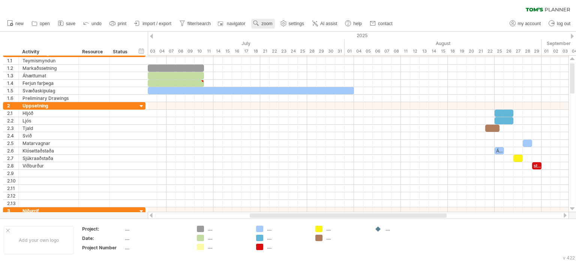
click at [264, 24] on span "zoom" at bounding box center [266, 23] width 11 height 5
click at [305, 57] on div "Day" at bounding box center [289, 57] width 42 height 12
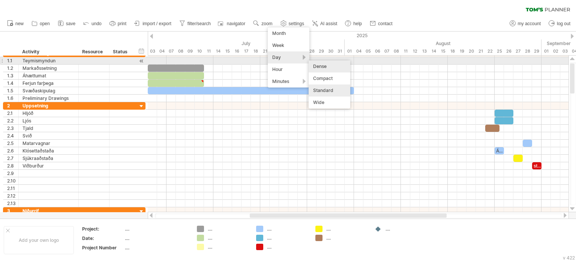
click at [324, 64] on div "Dense" at bounding box center [330, 66] width 42 height 12
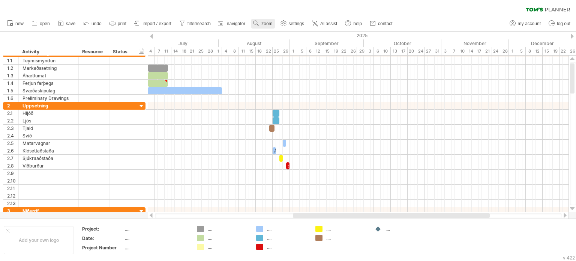
click at [269, 24] on span "zoom" at bounding box center [266, 23] width 11 height 5
click at [310, 57] on div "Day" at bounding box center [294, 57] width 42 height 12
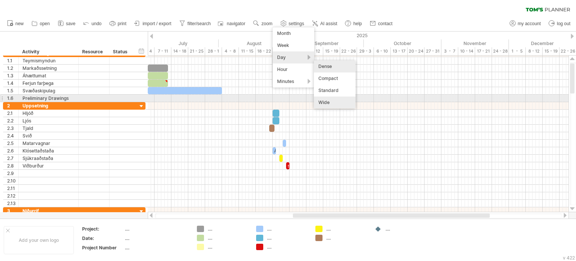
click at [342, 100] on div "Wide" at bounding box center [335, 102] width 42 height 12
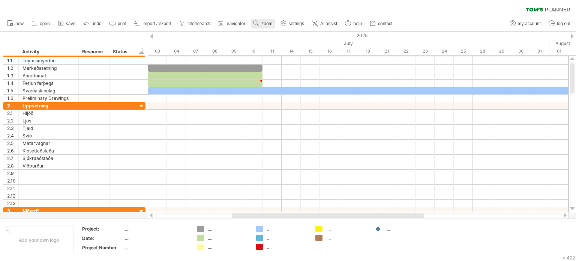
click at [258, 24] on use at bounding box center [255, 22] width 7 height 7
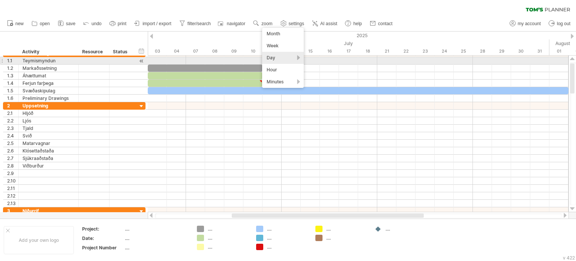
click at [295, 58] on div "Day" at bounding box center [283, 58] width 42 height 12
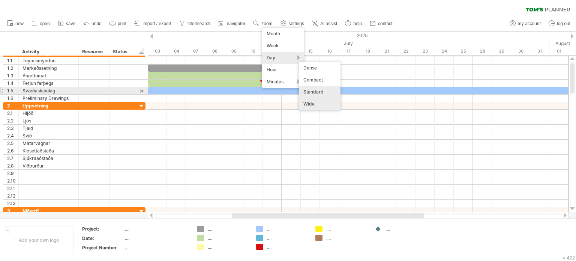
click at [324, 91] on div "Standard" at bounding box center [320, 92] width 42 height 12
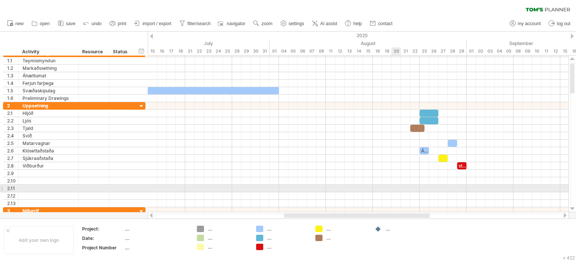
drag, startPoint x: 359, startPoint y: 214, endPoint x: 396, endPoint y: 168, distance: 59.5
click at [394, 189] on div "Trying to reach [DOMAIN_NAME] Connected again... 0% clear filter new 1" at bounding box center [288, 130] width 576 height 261
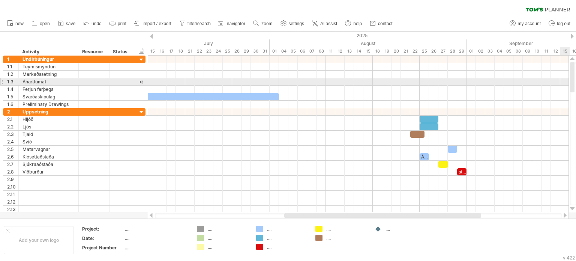
click at [571, 79] on div at bounding box center [572, 77] width 4 height 30
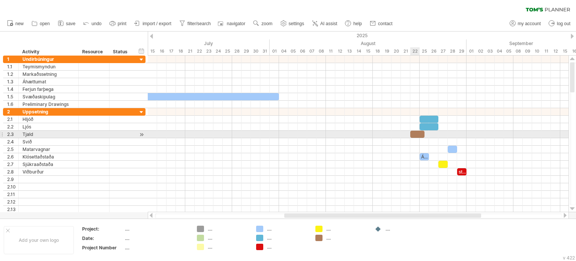
click at [416, 135] on div at bounding box center [417, 133] width 14 height 7
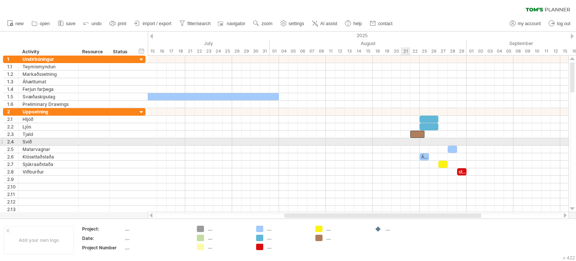
click at [409, 145] on div at bounding box center [358, 148] width 421 height 7
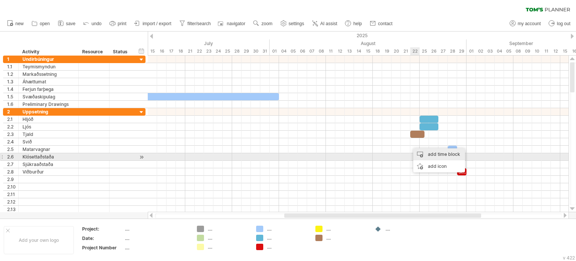
click at [436, 156] on div "add time block" at bounding box center [439, 154] width 52 height 12
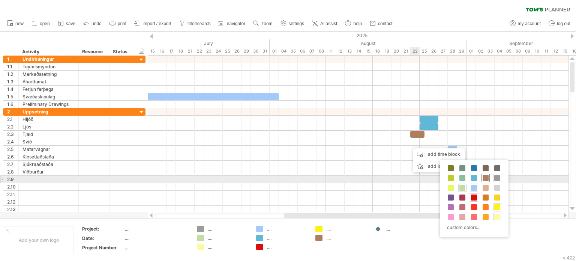
click at [484, 177] on span at bounding box center [486, 178] width 6 height 6
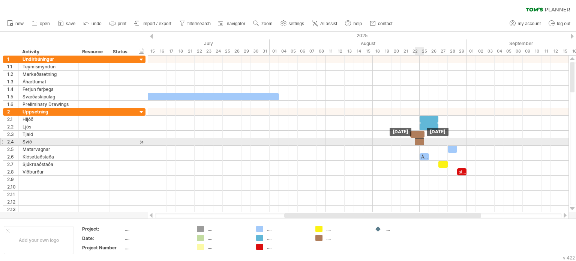
drag, startPoint x: 413, startPoint y: 141, endPoint x: 419, endPoint y: 142, distance: 5.6
click at [419, 142] on div at bounding box center [419, 141] width 9 height 7
drag, startPoint x: 415, startPoint y: 141, endPoint x: 418, endPoint y: 148, distance: 7.4
click at [418, 141] on span at bounding box center [419, 141] width 3 height 7
click at [420, 140] on div at bounding box center [422, 141] width 5 height 7
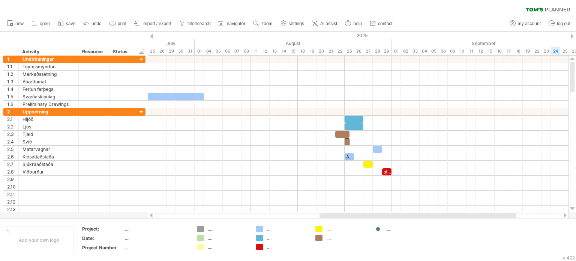
drag, startPoint x: 312, startPoint y: 216, endPoint x: 336, endPoint y: 197, distance: 30.5
click at [354, 210] on div "Trying to reach [DOMAIN_NAME] Connected again... 0% clear filter new 1" at bounding box center [288, 130] width 576 height 261
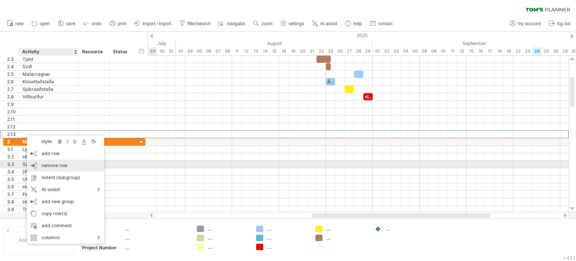
click at [59, 162] on span "remove row" at bounding box center [55, 165] width 26 height 6
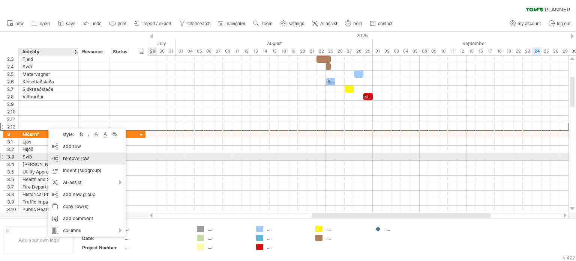
click at [76, 159] on span "remove row" at bounding box center [76, 158] width 26 height 6
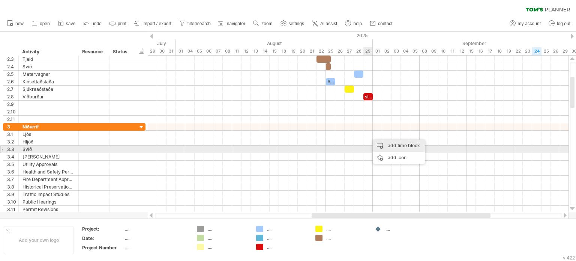
click at [404, 150] on div "add time block" at bounding box center [399, 145] width 52 height 12
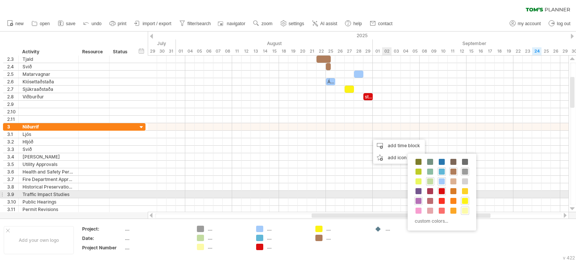
click at [420, 198] on span at bounding box center [418, 201] width 6 height 6
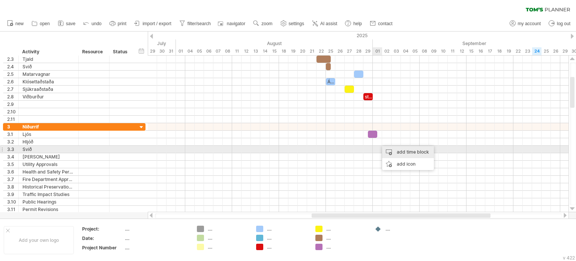
click at [402, 152] on div "add time block" at bounding box center [408, 152] width 52 height 12
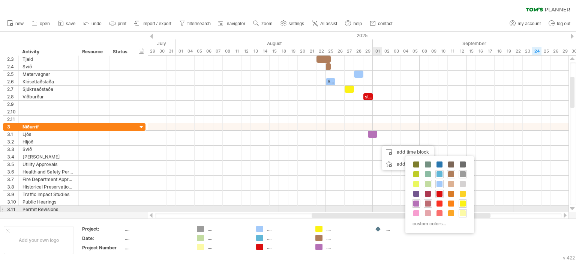
click at [428, 206] on div at bounding box center [428, 203] width 8 height 8
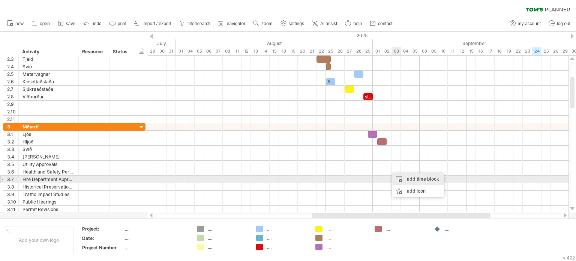
click at [408, 180] on div "add time block" at bounding box center [418, 179] width 52 height 12
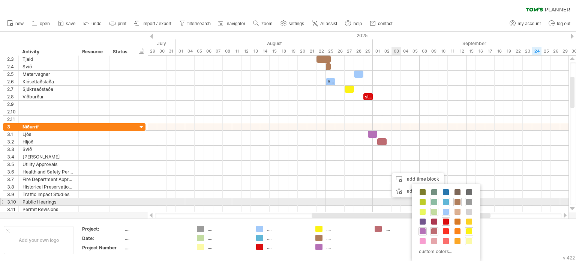
click at [436, 202] on span at bounding box center [434, 202] width 6 height 6
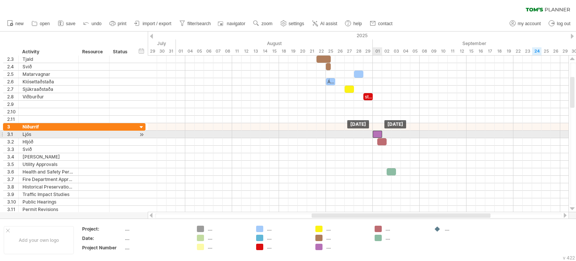
drag, startPoint x: 371, startPoint y: 133, endPoint x: 378, endPoint y: 133, distance: 6.8
click at [378, 133] on div at bounding box center [377, 133] width 9 height 7
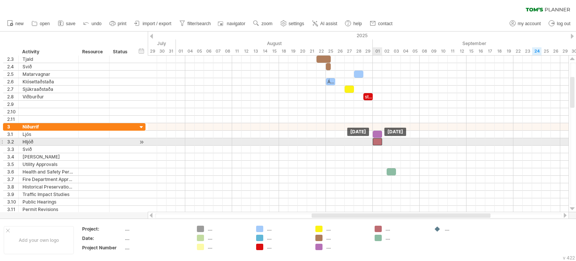
drag, startPoint x: 382, startPoint y: 141, endPoint x: 378, endPoint y: 141, distance: 4.1
click at [378, 141] on div at bounding box center [377, 141] width 9 height 7
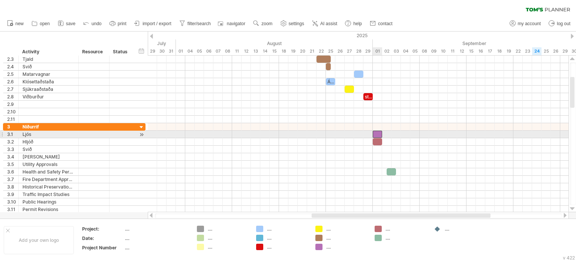
click at [376, 132] on div at bounding box center [377, 133] width 9 height 7
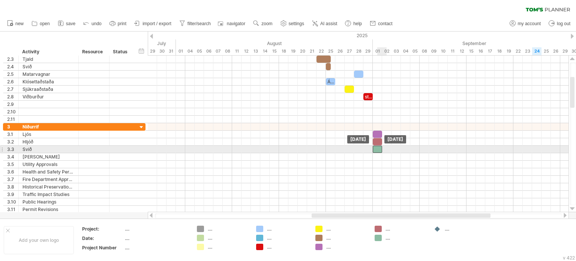
drag, startPoint x: 390, startPoint y: 169, endPoint x: 378, endPoint y: 148, distance: 24.5
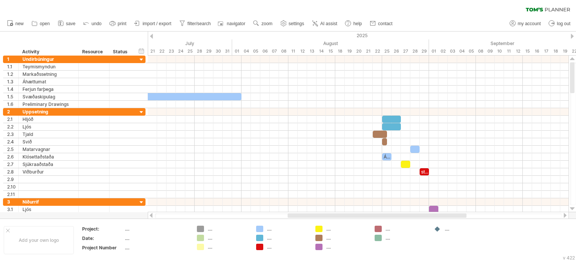
drag, startPoint x: 318, startPoint y: 216, endPoint x: 294, endPoint y: 213, distance: 24.1
click at [294, 213] on div at bounding box center [377, 215] width 179 height 4
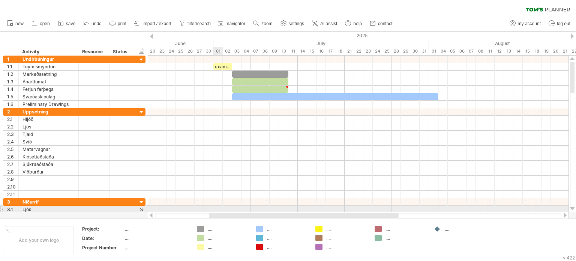
drag, startPoint x: 311, startPoint y: 214, endPoint x: 223, endPoint y: 211, distance: 87.4
click at [223, 211] on div at bounding box center [358, 214] width 421 height 7
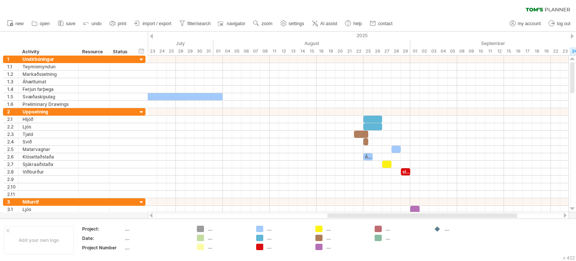
drag, startPoint x: 284, startPoint y: 214, endPoint x: 376, endPoint y: 217, distance: 92.3
click at [376, 217] on div at bounding box center [422, 215] width 190 height 4
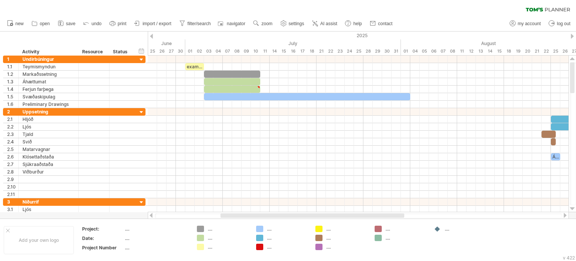
drag, startPoint x: 313, startPoint y: 216, endPoint x: 232, endPoint y: 216, distance: 81.0
click at [232, 216] on div at bounding box center [312, 215] width 184 height 4
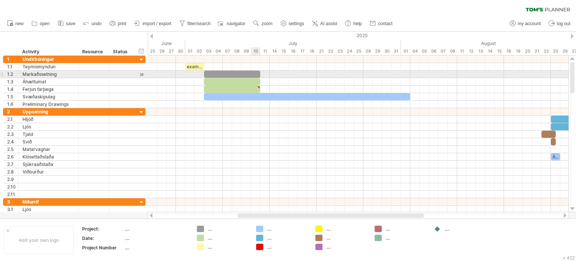
click at [252, 74] on div at bounding box center [232, 73] width 56 height 7
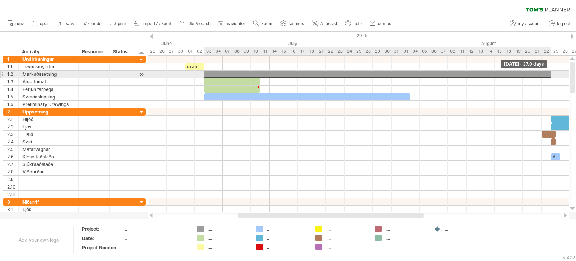
drag, startPoint x: 259, startPoint y: 75, endPoint x: 548, endPoint y: 75, distance: 289.1
click at [548, 75] on div at bounding box center [377, 73] width 347 height 7
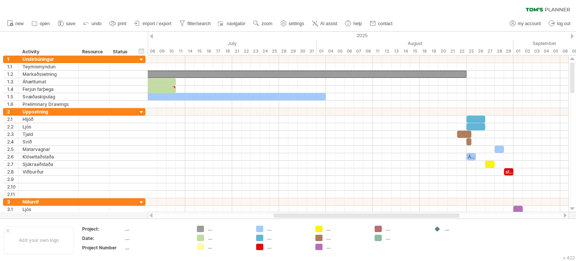
drag, startPoint x: 249, startPoint y: 216, endPoint x: 284, endPoint y: 217, distance: 35.6
click at [284, 217] on div at bounding box center [366, 215] width 186 height 4
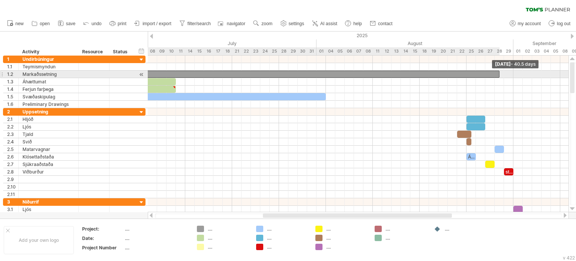
drag, startPoint x: 466, startPoint y: 75, endPoint x: 499, endPoint y: 74, distance: 33.8
click at [499, 74] on span at bounding box center [499, 73] width 3 height 7
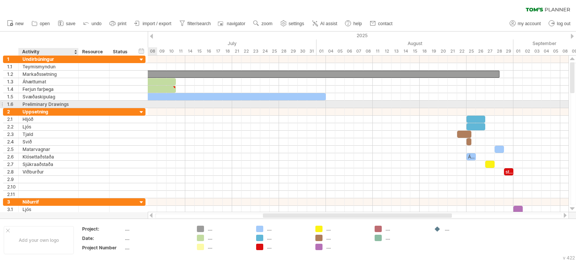
click at [66, 103] on div "Preliminary Drawings" at bounding box center [48, 103] width 52 height 7
click at [66, 103] on input "**********" at bounding box center [48, 103] width 52 height 7
type input "*"
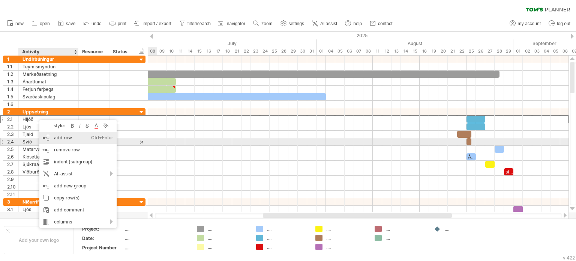
click at [64, 139] on div "add row Ctrl+Enter Cmd+Enter" at bounding box center [77, 138] width 77 height 12
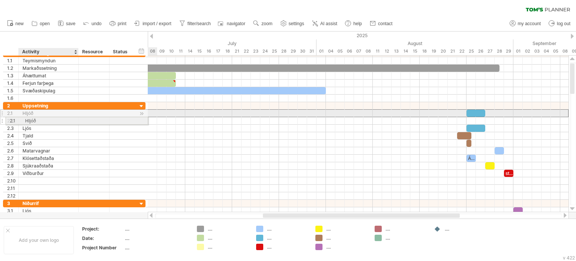
drag, startPoint x: 28, startPoint y: 112, endPoint x: 28, endPoint y: 119, distance: 7.1
click at [28, 119] on div "**********" at bounding box center [74, 150] width 142 height 97
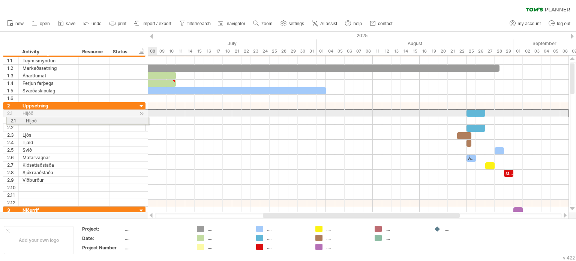
drag, startPoint x: 1, startPoint y: 112, endPoint x: 4, endPoint y: 119, distance: 7.6
click at [4, 119] on div "**********" at bounding box center [74, 154] width 142 height 104
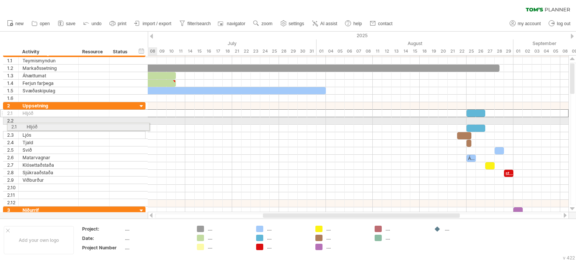
drag, startPoint x: 1, startPoint y: 112, endPoint x: 3, endPoint y: 125, distance: 13.6
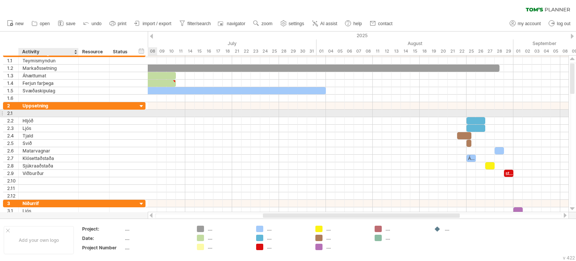
click at [30, 109] on div at bounding box center [48, 112] width 52 height 7
click at [30, 112] on input "text" at bounding box center [48, 112] width 52 height 7
click at [31, 112] on input "text" at bounding box center [48, 112] width 52 height 7
type input "**********"
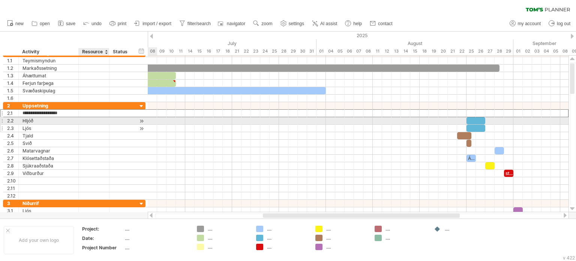
click at [105, 124] on div at bounding box center [93, 127] width 23 height 7
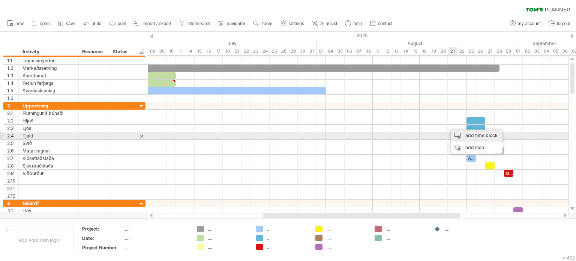
click at [471, 133] on div "add time block" at bounding box center [477, 135] width 52 height 12
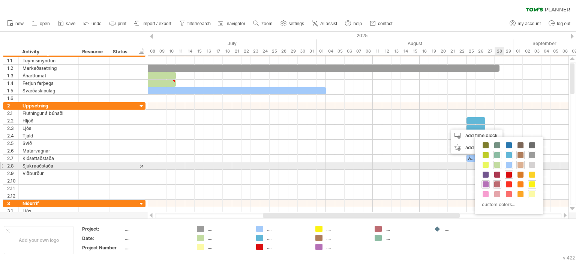
click at [522, 162] on span at bounding box center [520, 165] width 6 height 6
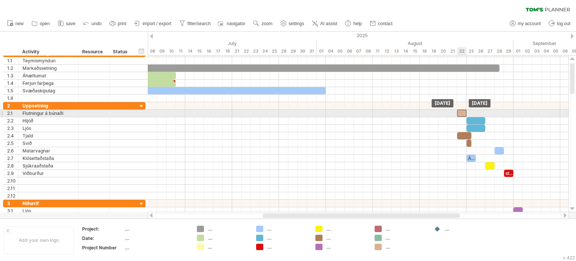
drag, startPoint x: 453, startPoint y: 128, endPoint x: 462, endPoint y: 114, distance: 17.2
drag, startPoint x: 456, startPoint y: 113, endPoint x: 448, endPoint y: 112, distance: 7.9
click at [448, 112] on span at bounding box center [447, 112] width 3 height 7
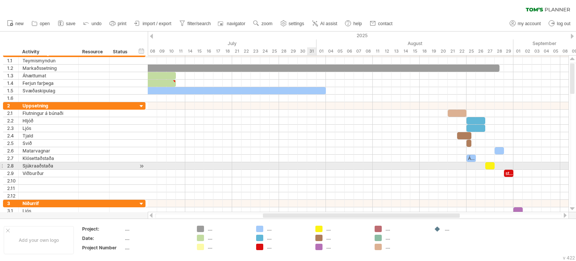
click at [315, 166] on div at bounding box center [358, 165] width 421 height 7
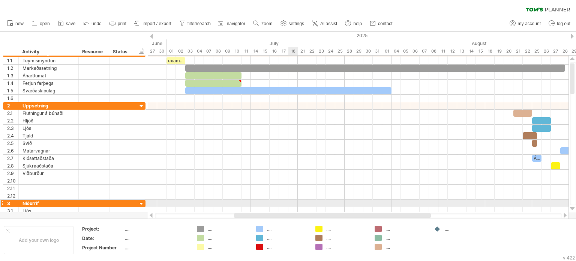
drag, startPoint x: 323, startPoint y: 215, endPoint x: 294, endPoint y: 207, distance: 29.9
click at [294, 207] on div "Trying to reach [DOMAIN_NAME] Connected again... 0% clear filter new 1" at bounding box center [288, 130] width 576 height 261
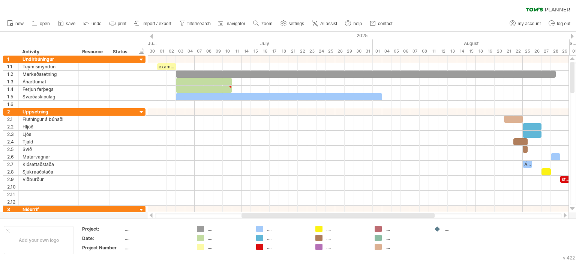
click at [301, 216] on div at bounding box center [337, 215] width 193 height 4
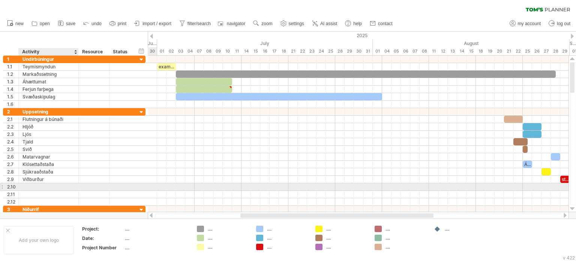
click at [43, 186] on div at bounding box center [48, 186] width 52 height 7
type input "**********"
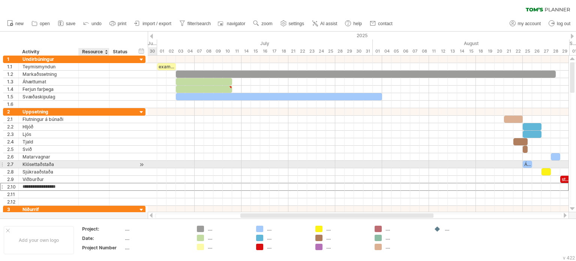
click at [111, 164] on div at bounding box center [121, 163] width 24 height 7
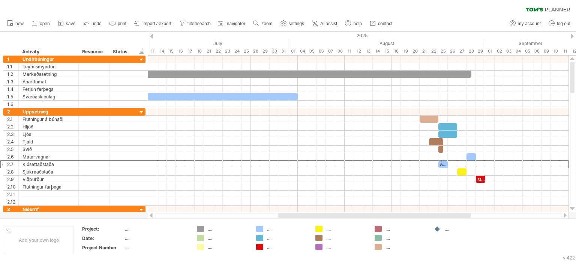
drag, startPoint x: 252, startPoint y: 216, endPoint x: 297, endPoint y: 205, distance: 46.6
click at [293, 213] on div at bounding box center [358, 214] width 421 height 7
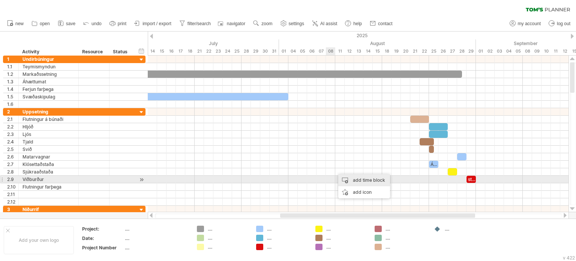
drag, startPoint x: 367, startPoint y: 181, endPoint x: 367, endPoint y: 190, distance: 9.4
click at [367, 181] on div "add time block" at bounding box center [364, 180] width 52 height 12
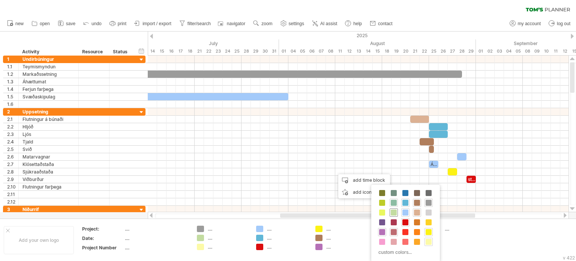
click at [394, 213] on span at bounding box center [394, 212] width 6 height 6
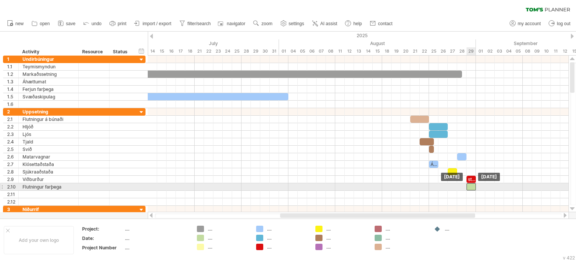
drag, startPoint x: 341, startPoint y: 169, endPoint x: 471, endPoint y: 187, distance: 130.6
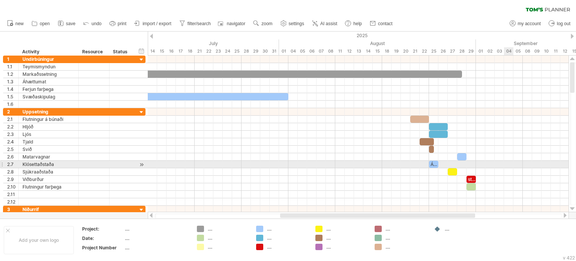
click at [505, 165] on div at bounding box center [358, 163] width 421 height 7
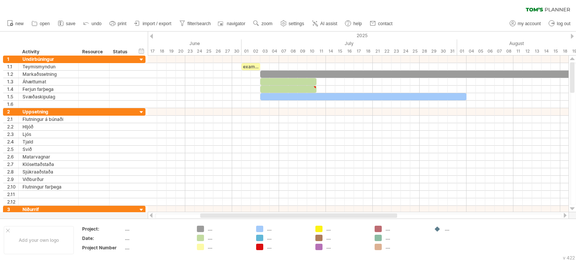
drag, startPoint x: 364, startPoint y: 216, endPoint x: 284, endPoint y: 217, distance: 79.9
click at [284, 217] on div at bounding box center [298, 215] width 197 height 4
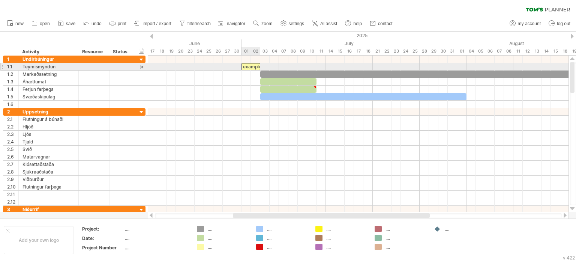
click at [251, 66] on div "example time blocks:" at bounding box center [250, 66] width 19 height 7
click at [256, 66] on div "**********" at bounding box center [250, 66] width 19 height 7
click at [251, 69] on div "**********" at bounding box center [250, 66] width 19 height 7
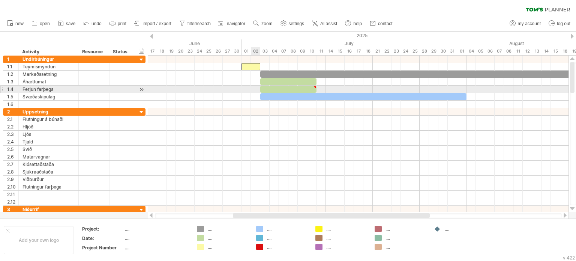
click at [255, 91] on div at bounding box center [358, 88] width 421 height 7
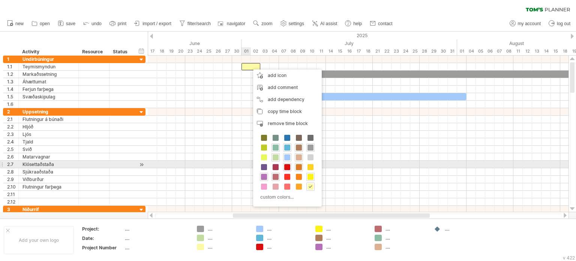
click at [298, 166] on span at bounding box center [299, 167] width 6 height 6
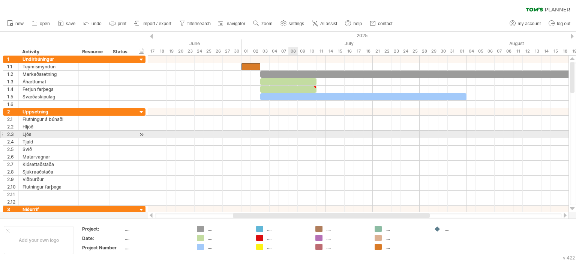
click at [270, 146] on div at bounding box center [358, 148] width 421 height 7
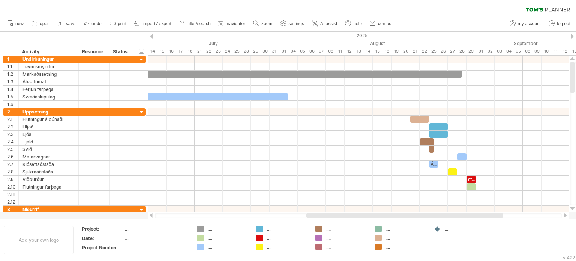
drag, startPoint x: 297, startPoint y: 215, endPoint x: 241, endPoint y: 154, distance: 82.8
click at [370, 211] on div "Trying to reach [DOMAIN_NAME] Connected again... 0% clear filter new 1" at bounding box center [288, 130] width 576 height 261
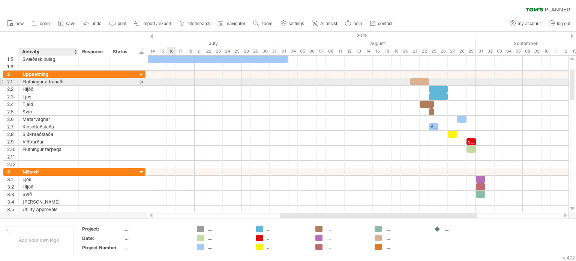
click at [55, 82] on div "Flutningur á búnaði" at bounding box center [48, 81] width 52 height 7
click at [58, 81] on input "**********" at bounding box center [48, 81] width 52 height 7
click at [58, 82] on input "**********" at bounding box center [48, 81] width 52 height 7
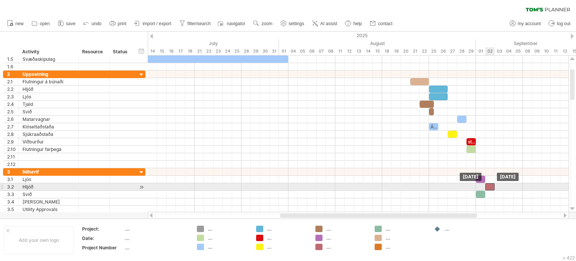
drag, startPoint x: 481, startPoint y: 184, endPoint x: 489, endPoint y: 184, distance: 7.9
click at [489, 184] on div at bounding box center [489, 186] width 9 height 7
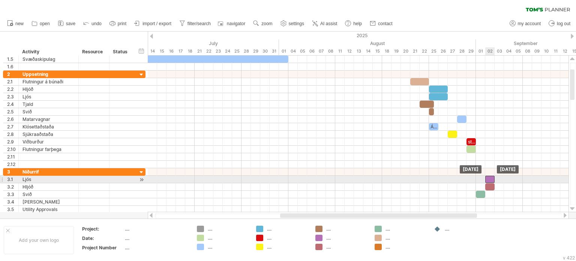
drag, startPoint x: 481, startPoint y: 177, endPoint x: 489, endPoint y: 177, distance: 7.9
click at [489, 177] on div at bounding box center [489, 178] width 9 height 7
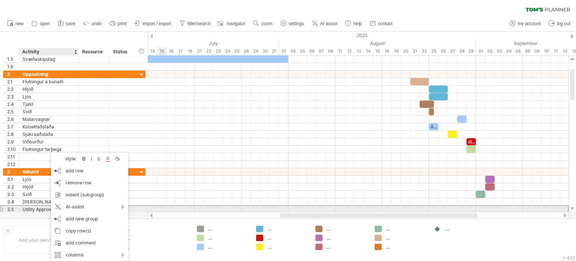
click at [34, 208] on div "Utility Approvals" at bounding box center [48, 208] width 52 height 7
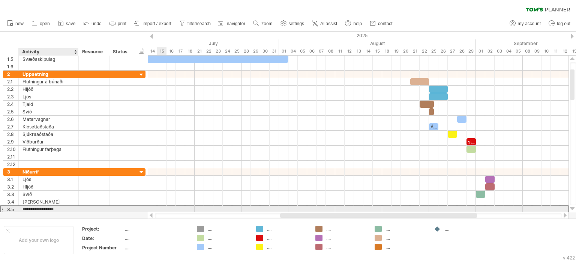
click at [34, 208] on input "**********" at bounding box center [48, 208] width 52 height 7
click at [57, 205] on input "**********" at bounding box center [48, 208] width 52 height 7
drag, startPoint x: 63, startPoint y: 207, endPoint x: 22, endPoint y: 207, distance: 40.1
click at [22, 207] on input "**********" at bounding box center [48, 208] width 52 height 7
type input "**********"
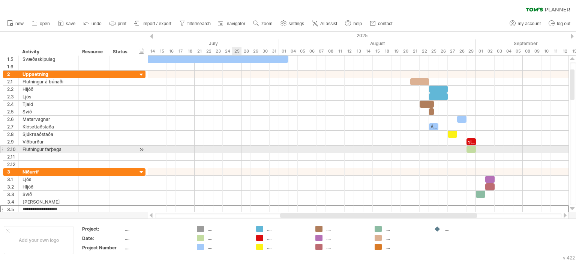
click at [261, 147] on div at bounding box center [358, 148] width 421 height 7
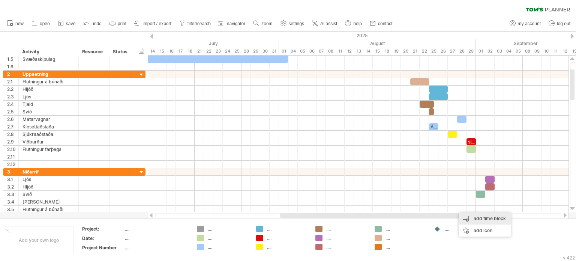
click at [502, 217] on div "add time block" at bounding box center [485, 218] width 52 height 12
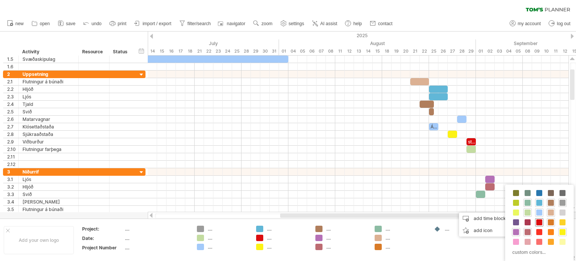
click at [540, 221] on span at bounding box center [539, 222] width 6 height 6
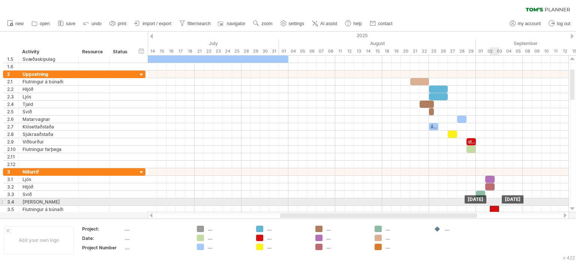
drag, startPoint x: 460, startPoint y: 208, endPoint x: 492, endPoint y: 205, distance: 32.0
click at [492, 205] on div at bounding box center [494, 208] width 9 height 7
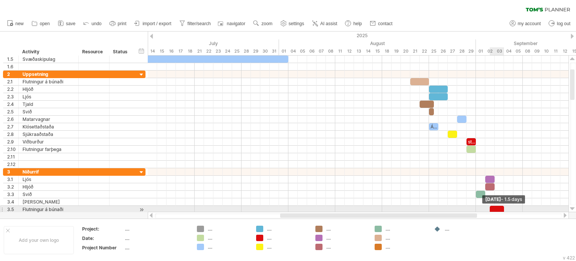
drag, startPoint x: 499, startPoint y: 208, endPoint x: 503, endPoint y: 207, distance: 3.8
click at [503, 207] on span at bounding box center [503, 208] width 3 height 7
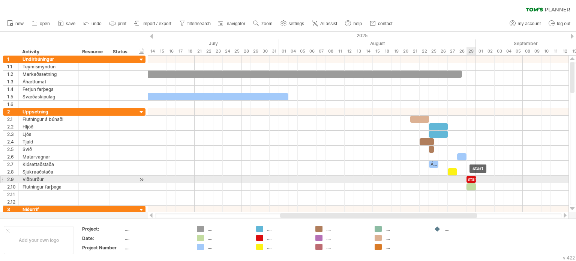
click at [471, 178] on div "start" at bounding box center [470, 178] width 9 height 7
click at [471, 178] on div "*****" at bounding box center [470, 178] width 9 height 7
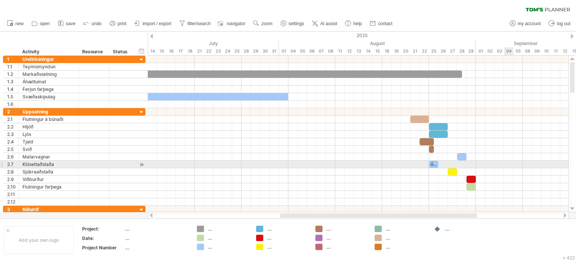
click at [504, 161] on div at bounding box center [358, 163] width 421 height 7
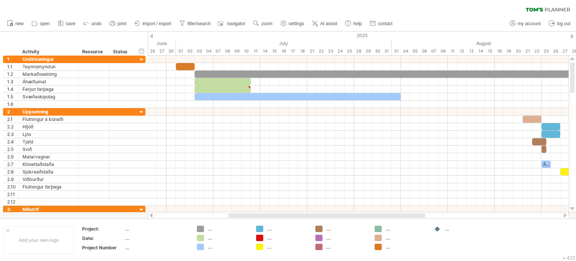
drag, startPoint x: 328, startPoint y: 217, endPoint x: 284, endPoint y: 214, distance: 44.7
click at [284, 214] on div at bounding box center [326, 215] width 197 height 4
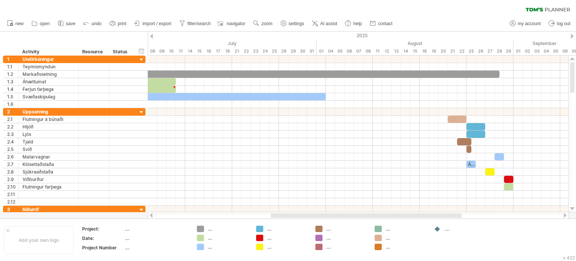
drag, startPoint x: 259, startPoint y: 214, endPoint x: 291, endPoint y: 217, distance: 32.4
click at [291, 217] on div at bounding box center [366, 215] width 191 height 4
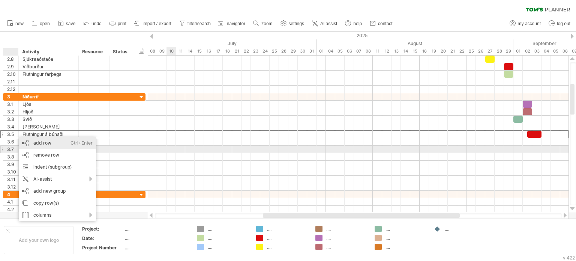
click at [45, 142] on div "add row Ctrl+Enter Cmd+Enter" at bounding box center [57, 143] width 77 height 12
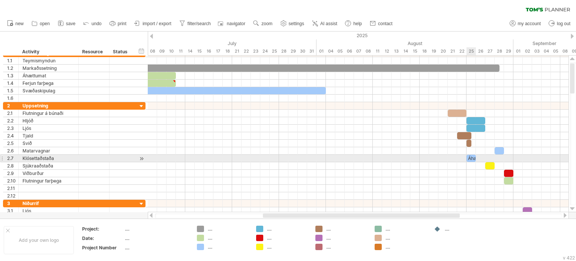
click at [471, 159] on div "Áhættumat" at bounding box center [470, 157] width 9 height 7
click at [471, 159] on div "*********" at bounding box center [470, 157] width 9 height 7
click at [471, 157] on div "*********" at bounding box center [470, 157] width 9 height 7
click at [470, 156] on div "*********" at bounding box center [470, 157] width 9 height 7
click at [336, 156] on div at bounding box center [358, 157] width 421 height 7
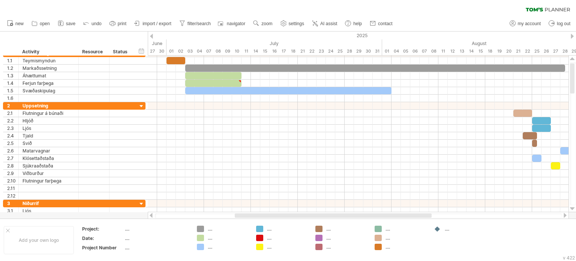
drag, startPoint x: 301, startPoint y: 215, endPoint x: 273, endPoint y: 217, distance: 28.2
click at [273, 217] on div at bounding box center [333, 215] width 197 height 4
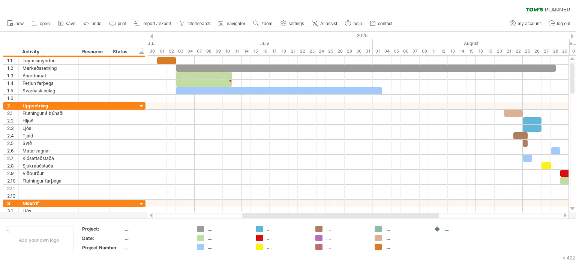
click at [276, 216] on div at bounding box center [340, 215] width 197 height 4
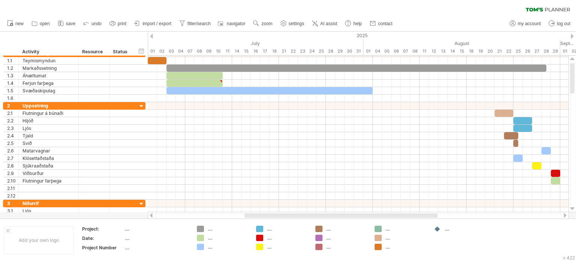
drag, startPoint x: 266, startPoint y: 216, endPoint x: 270, endPoint y: 216, distance: 4.5
click at [270, 216] on div at bounding box center [340, 215] width 193 height 4
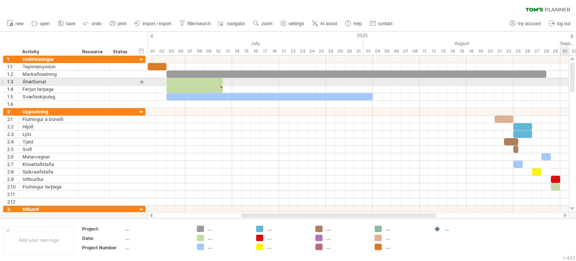
click at [570, 80] on div at bounding box center [572, 77] width 4 height 30
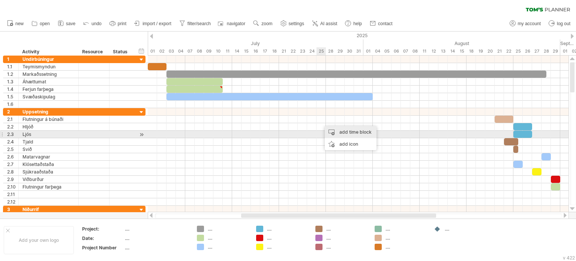
click at [336, 132] on div "add time block" at bounding box center [351, 132] width 52 height 12
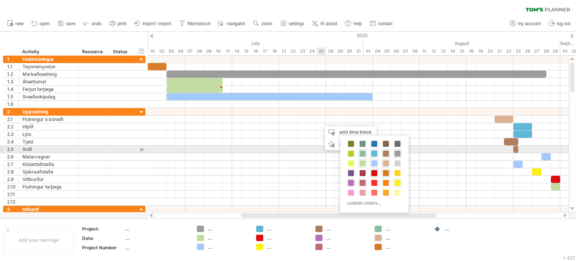
click at [349, 148] on div "custom colors..." at bounding box center [374, 173] width 69 height 77
click at [351, 153] on span at bounding box center [351, 153] width 6 height 6
